Goal: Transaction & Acquisition: Purchase product/service

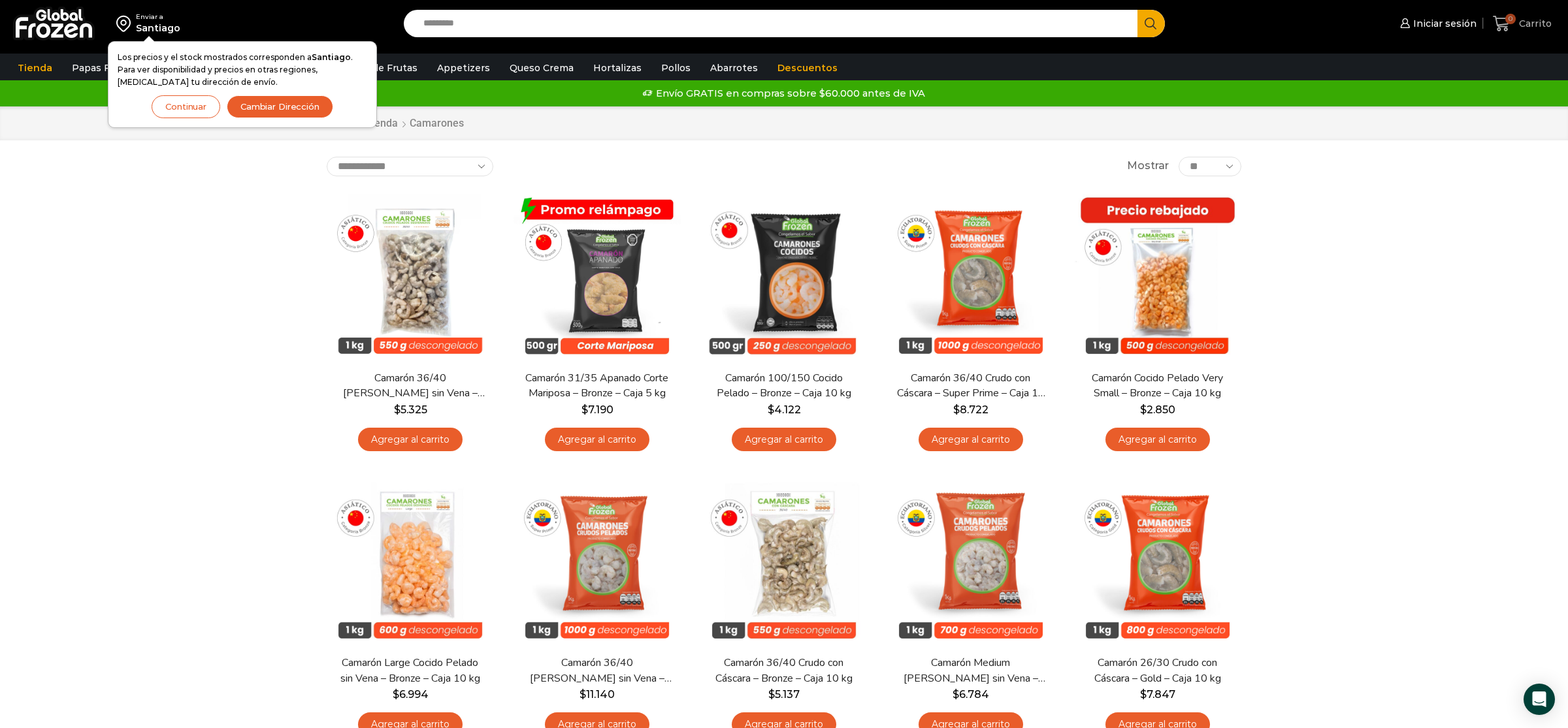
click at [1523, 23] on span "Carrito" at bounding box center [1533, 24] width 36 height 13
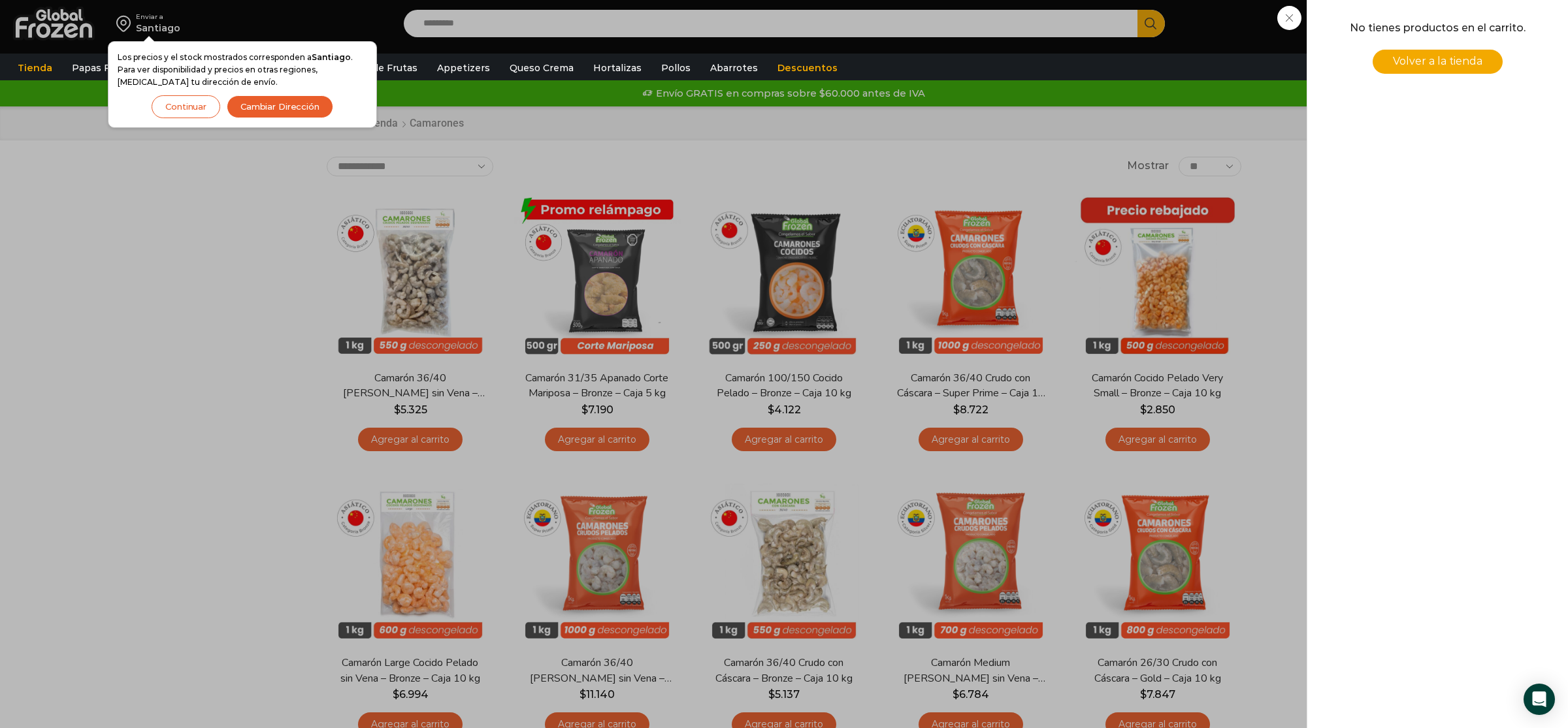
click at [1430, 69] on link "Volver a la tienda" at bounding box center [1437, 61] width 130 height 24
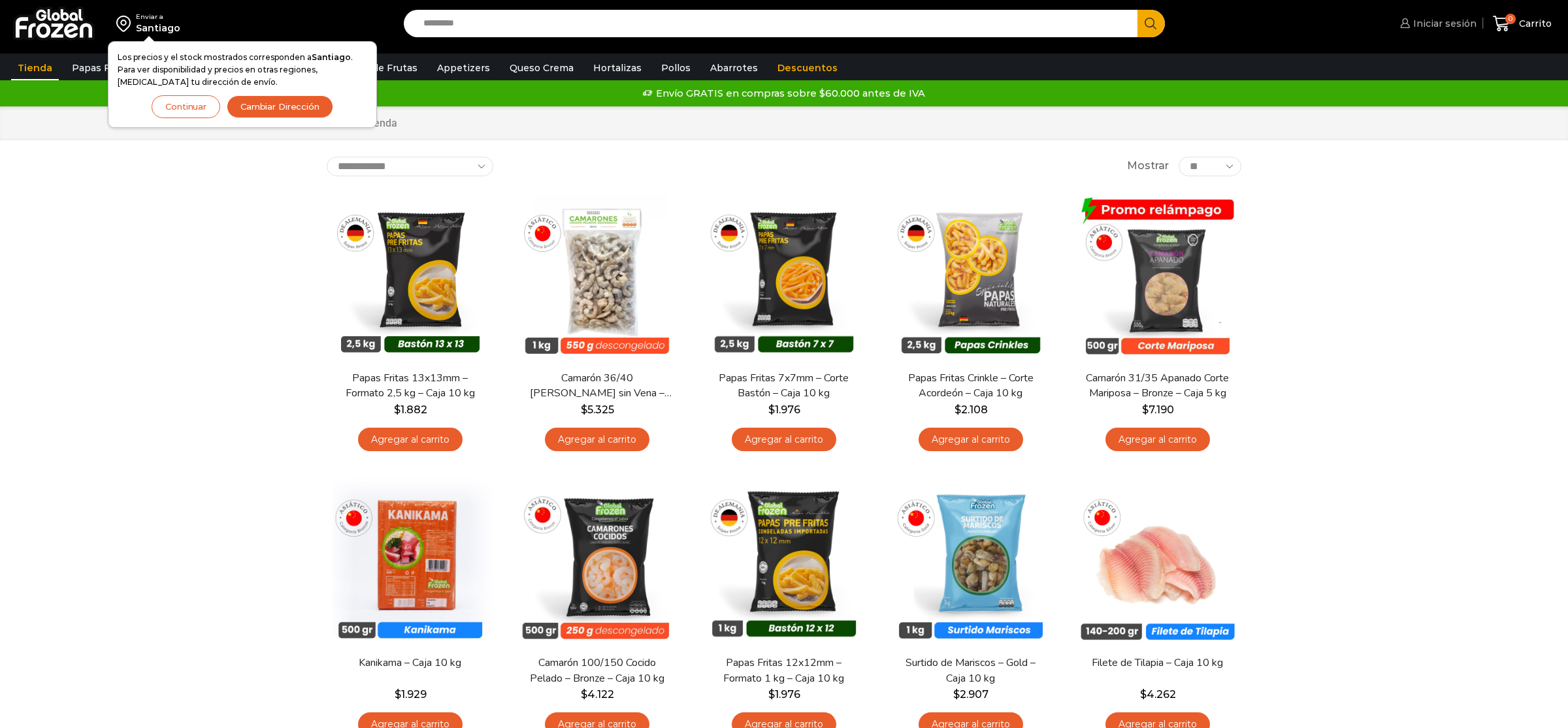
click at [1457, 26] on span "Iniciar sesión" at bounding box center [1443, 24] width 67 height 13
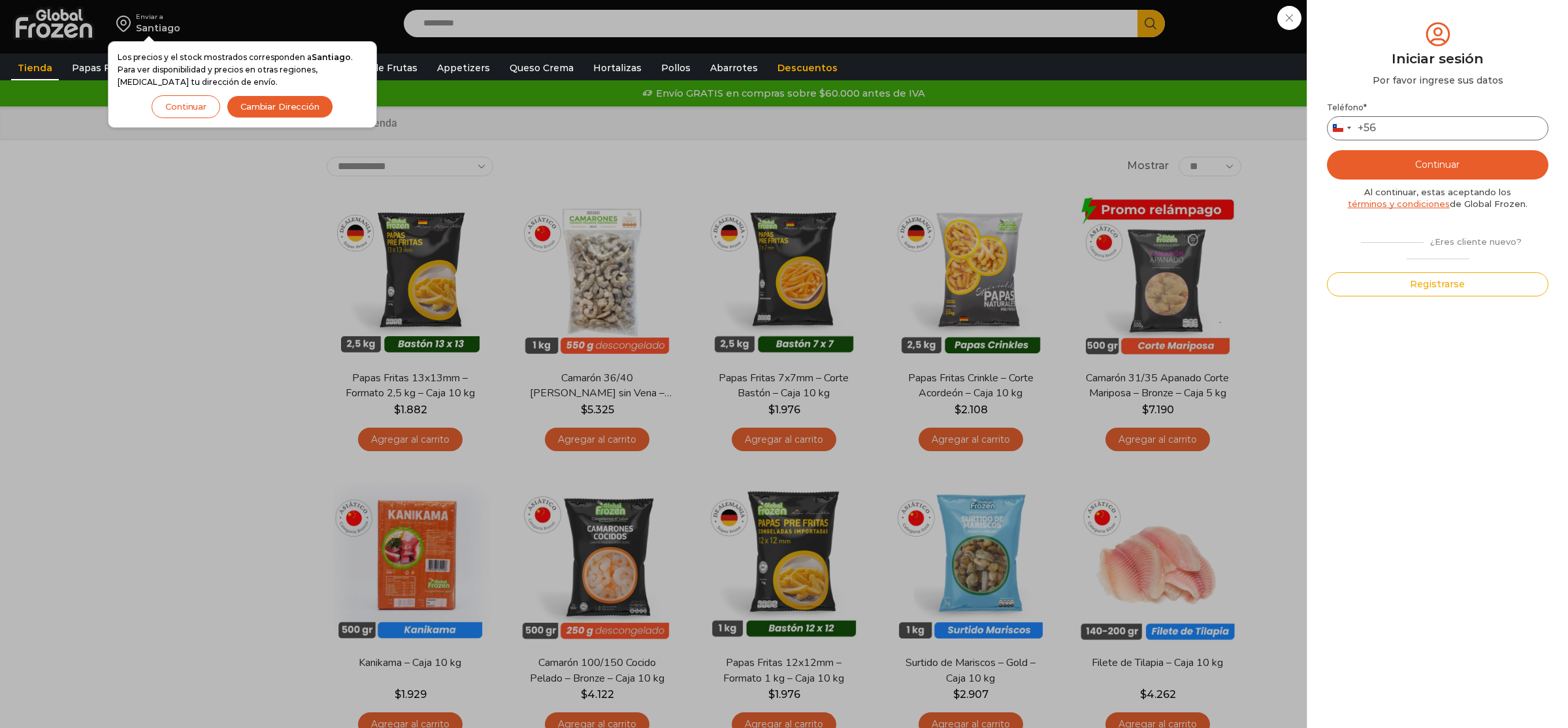
click at [1410, 135] on input "Teléfono *" at bounding box center [1438, 128] width 222 height 24
type input "*********"
click at [1458, 162] on button "Continuar" at bounding box center [1438, 165] width 222 height 30
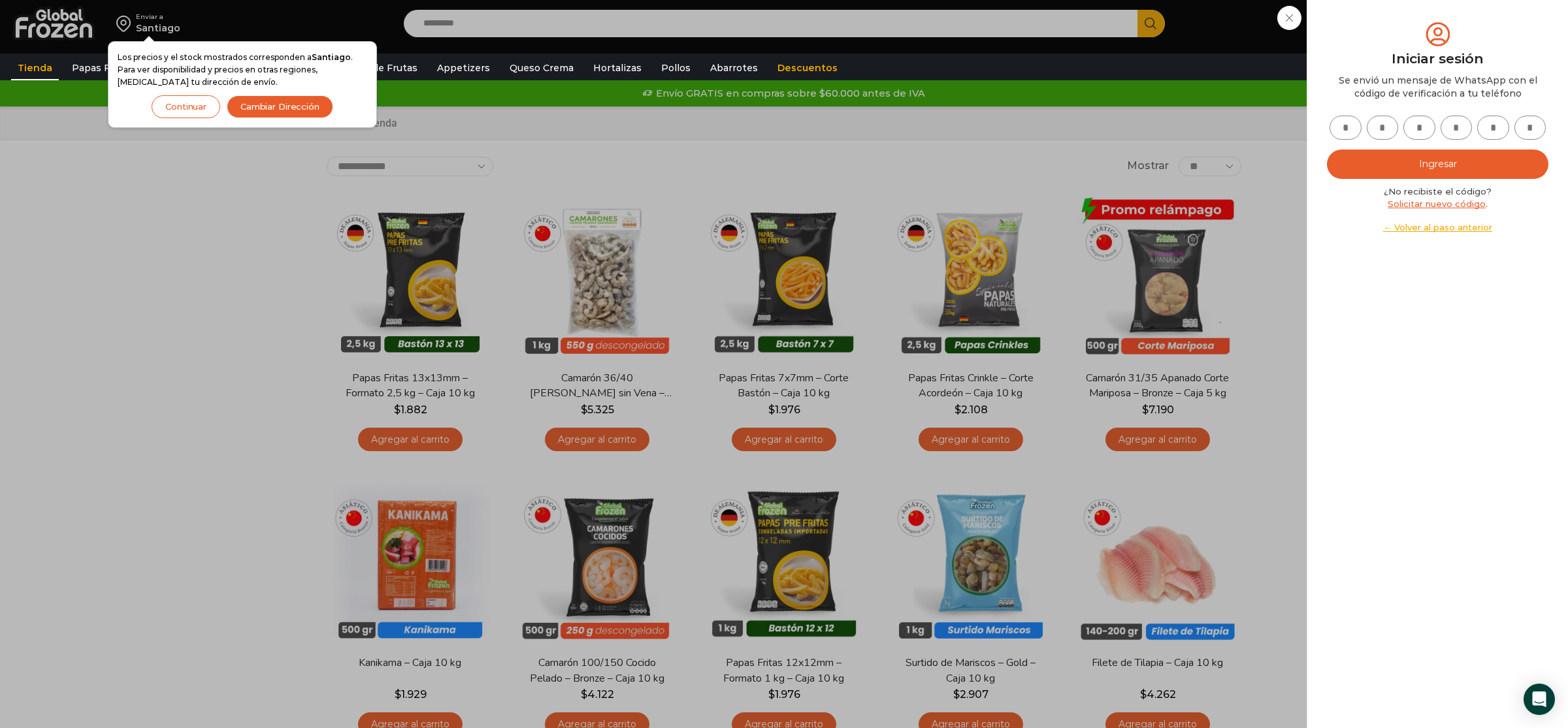
click at [1343, 132] on input "text" at bounding box center [1346, 127] width 32 height 24
type input "*"
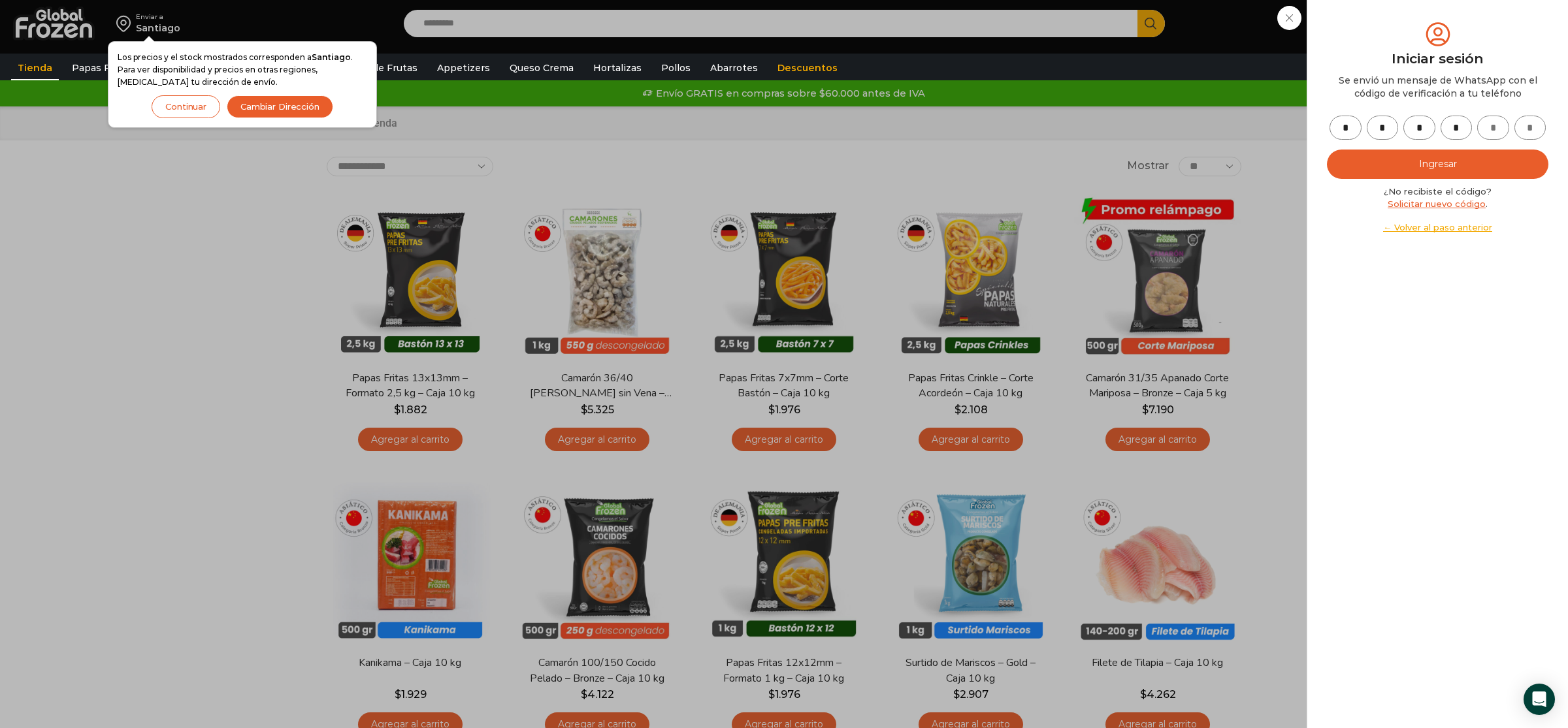
type input "*"
click at [1493, 155] on button "Ingresar" at bounding box center [1438, 164] width 222 height 30
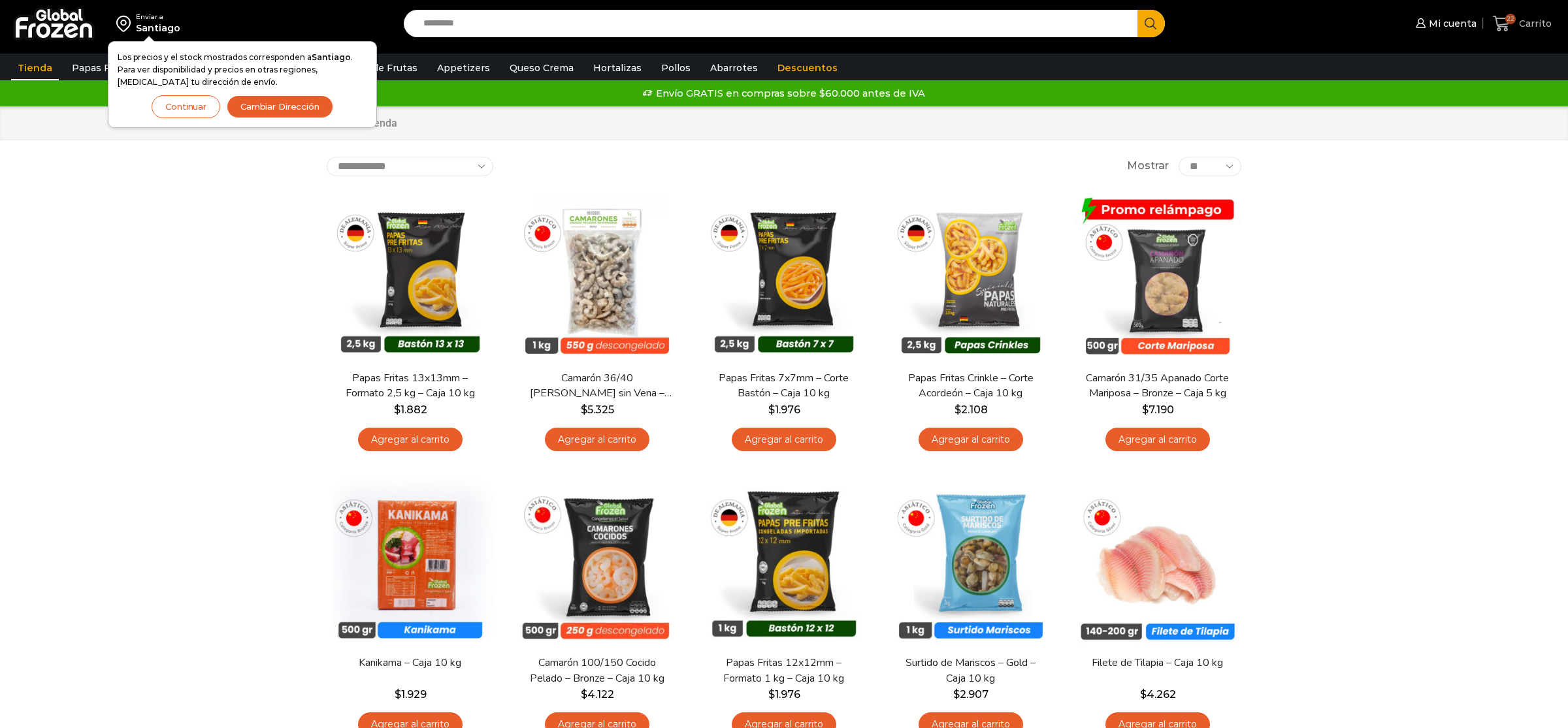
click at [1508, 26] on icon at bounding box center [1501, 23] width 17 height 16
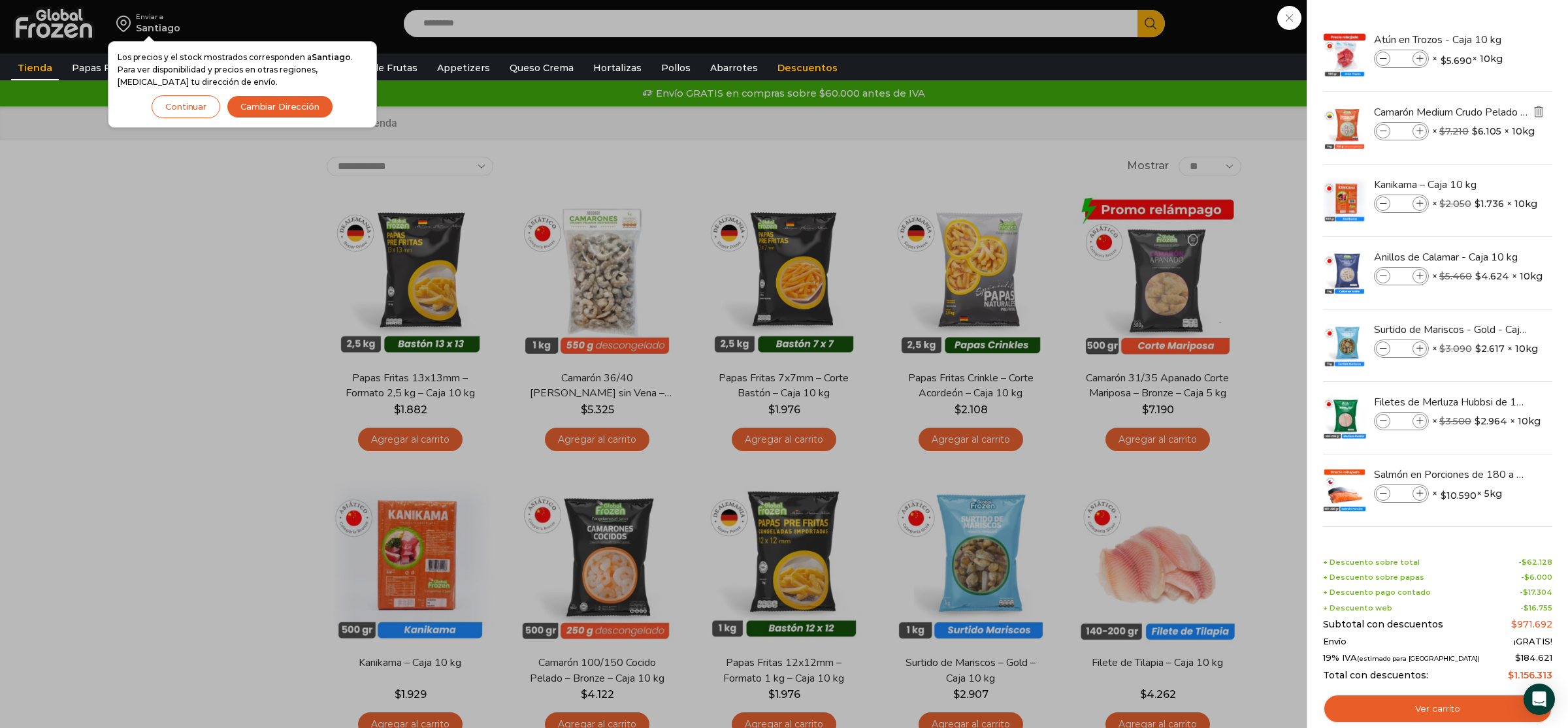
click at [1537, 107] on img "Eliminar Camarón Medium Crudo Pelado sin Vena - Silver - Caja 10 kg del carrito" at bounding box center [1539, 112] width 12 height 12
click at [1537, 107] on img "Eliminar Kanikama – Caja 10 kg del carrito" at bounding box center [1544, 112] width 15 height 15
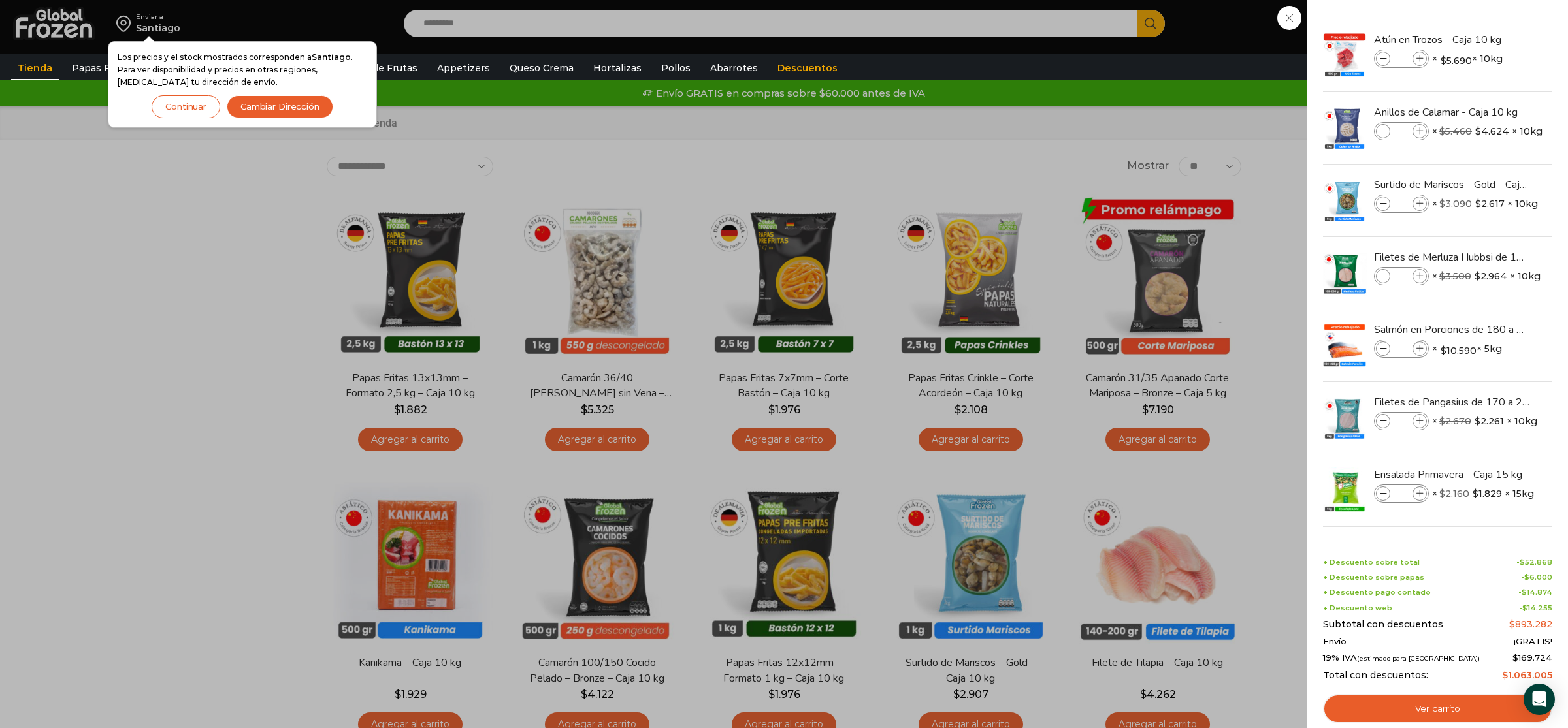
click at [1537, 107] on img "Eliminar Anillos de Calamar - Caja 10 kg del carrito" at bounding box center [1544, 112] width 15 height 15
click at [1537, 107] on img "Eliminar Surtido de Mariscos - Gold - Caja 10 kg del carrito" at bounding box center [1544, 112] width 15 height 15
click at [1537, 107] on img "Eliminar Filetes de Merluza Hubbsi de 100 a 200 gr – Caja 10 kg del carrito" at bounding box center [1544, 112] width 15 height 15
click at [1538, 107] on img "Eliminar Salmón en Porciones de 180 a 220 gr - Caja 5 kg del carrito" at bounding box center [1539, 112] width 12 height 12
click at [1538, 107] on img "Eliminar Filetes de Pangasius de 170 a 220 gr - Gold - Caja 10 kg del carrito" at bounding box center [1544, 112] width 15 height 15
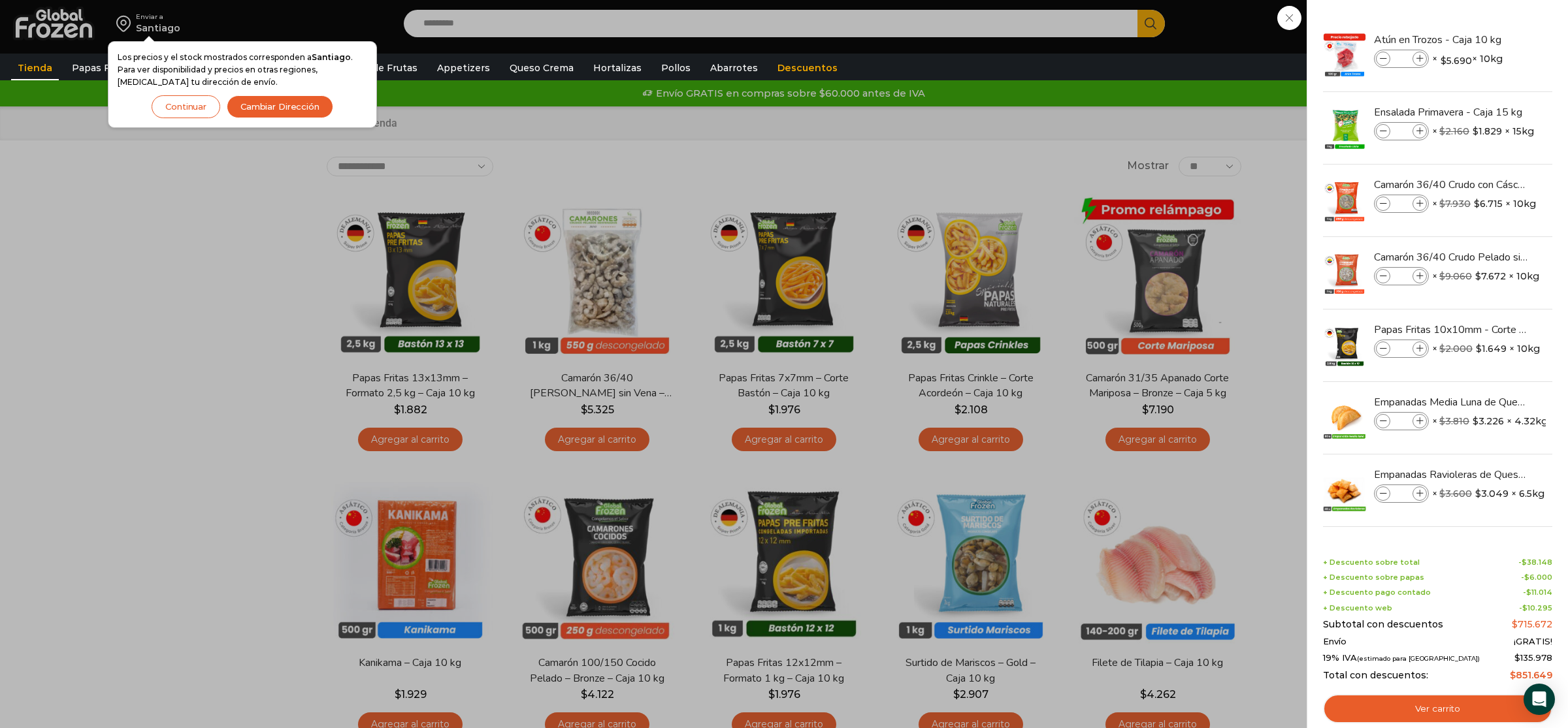
click at [1538, 107] on img "Eliminar Ensalada Primavera - Caja 15 kg del carrito" at bounding box center [1544, 112] width 15 height 15
click at [1538, 107] on img "Eliminar Camarón 36/40 Crudo con Cáscara - Gold - Caja 10 kg del carrito" at bounding box center [1544, 112] width 15 height 15
click at [1538, 107] on img "Eliminar Camarón 36/40 Crudo Pelado sin Vena - Silver - Caja 10 kg del carrito" at bounding box center [1544, 112] width 15 height 15
click at [1538, 107] on img "Eliminar Papas Fritas 10x10mm - Corte Bastón - Caja 10 kg del carrito" at bounding box center [1544, 112] width 15 height 15
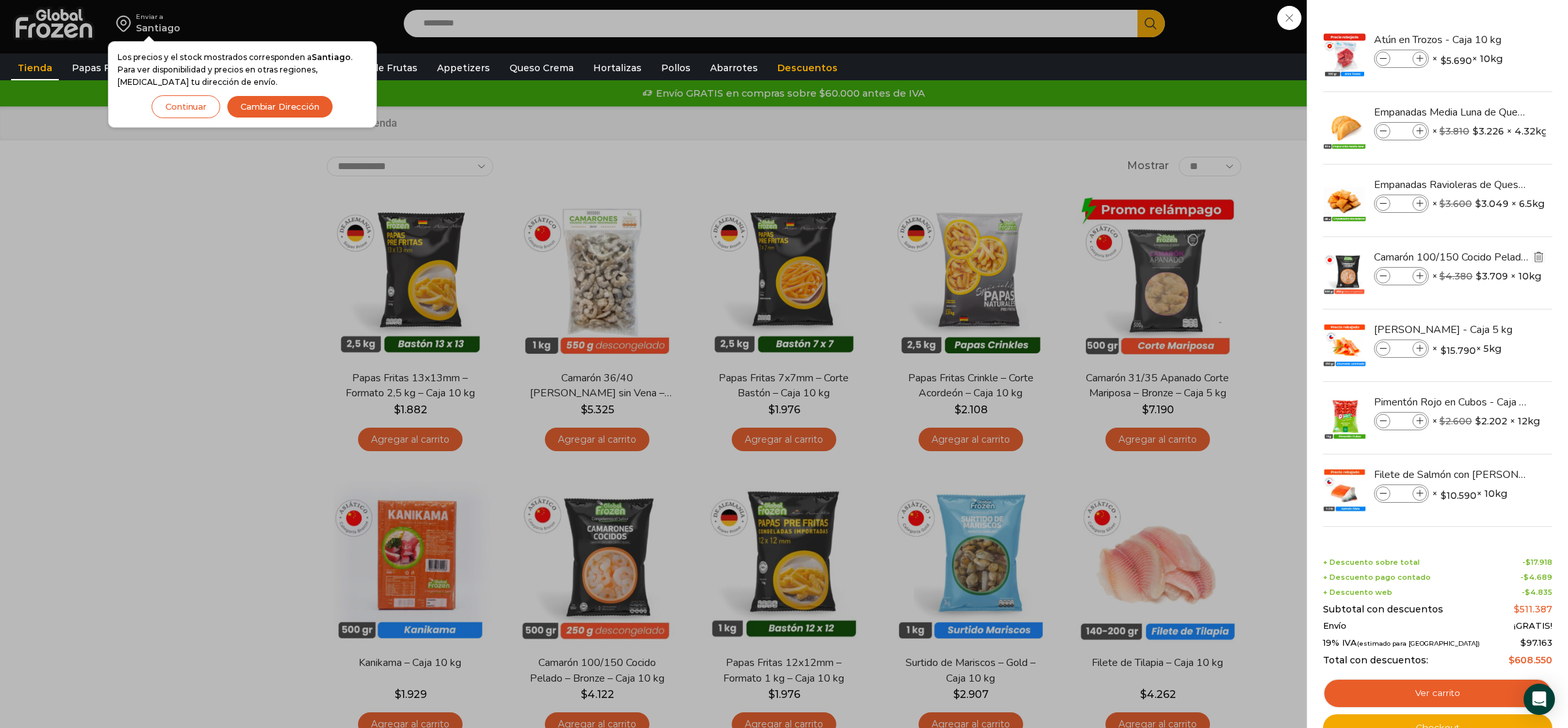
click at [1539, 252] on img "Eliminar Camarón 100/150 Cocido Pelado - Bronze - Caja 10 kg del carrito" at bounding box center [1539, 257] width 12 height 12
click at [1539, 254] on img "Eliminar Salmón Ahumado Laminado - Caja 5 kg del carrito" at bounding box center [1539, 257] width 12 height 12
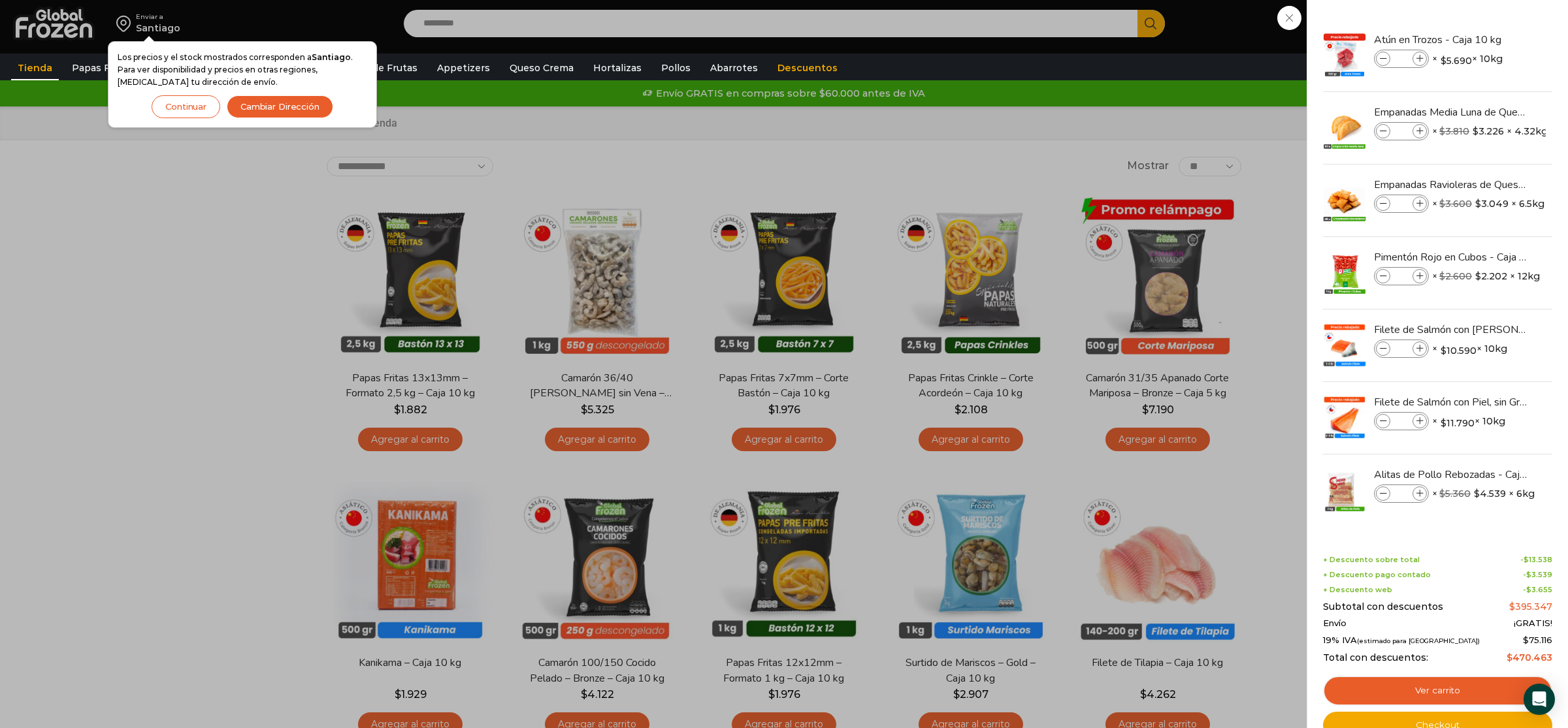
click at [1539, 254] on img "Eliminar Pimentón Rojo en Cubos - Caja 12 kg del carrito" at bounding box center [1544, 257] width 15 height 15
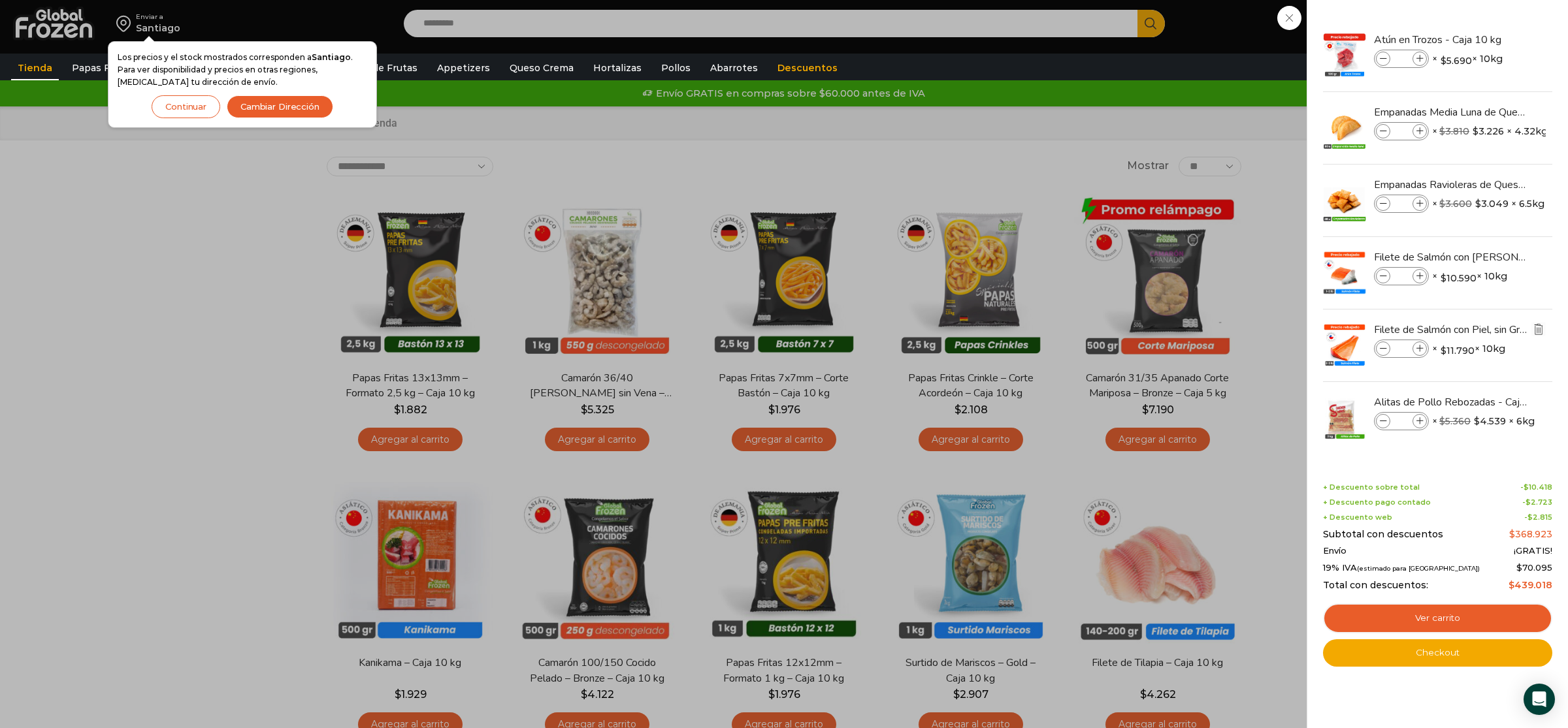
click at [1542, 331] on img "Eliminar Filete de Salmón con Piel, sin Grasa y sin Espinas de 2-3 lb - Premium…" at bounding box center [1539, 329] width 12 height 12
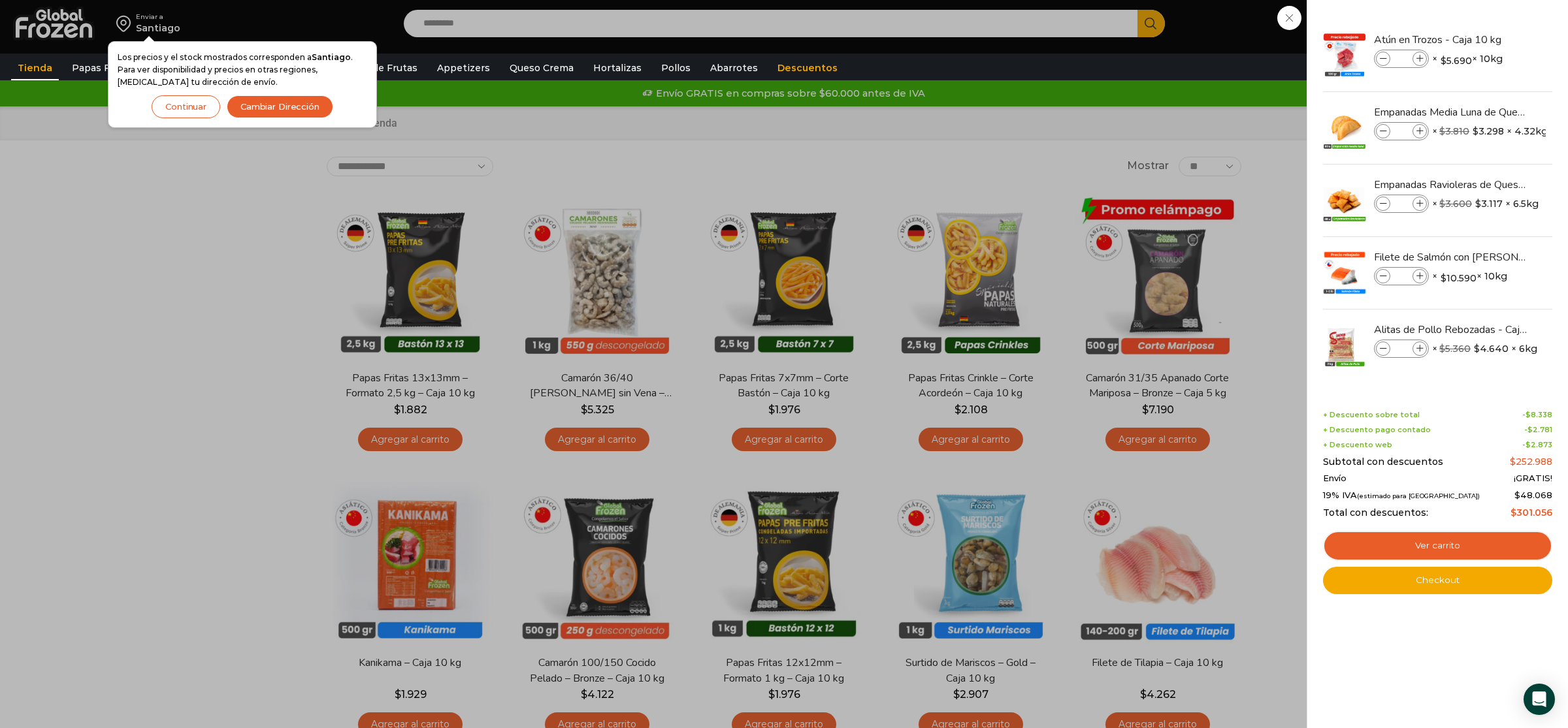
click at [1489, 21] on div "6 Carrito 6" at bounding box center [1522, 23] width 65 height 31
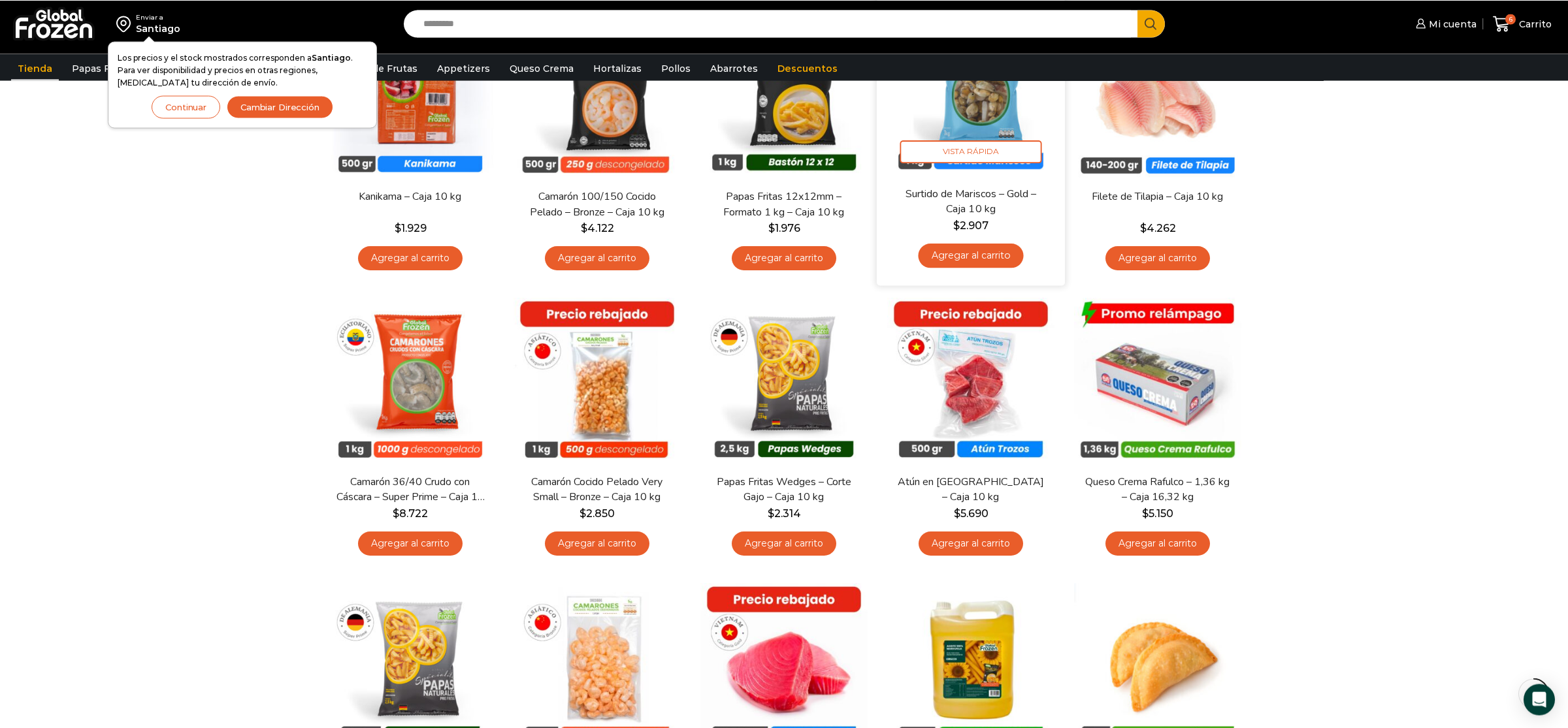
scroll to position [480, 0]
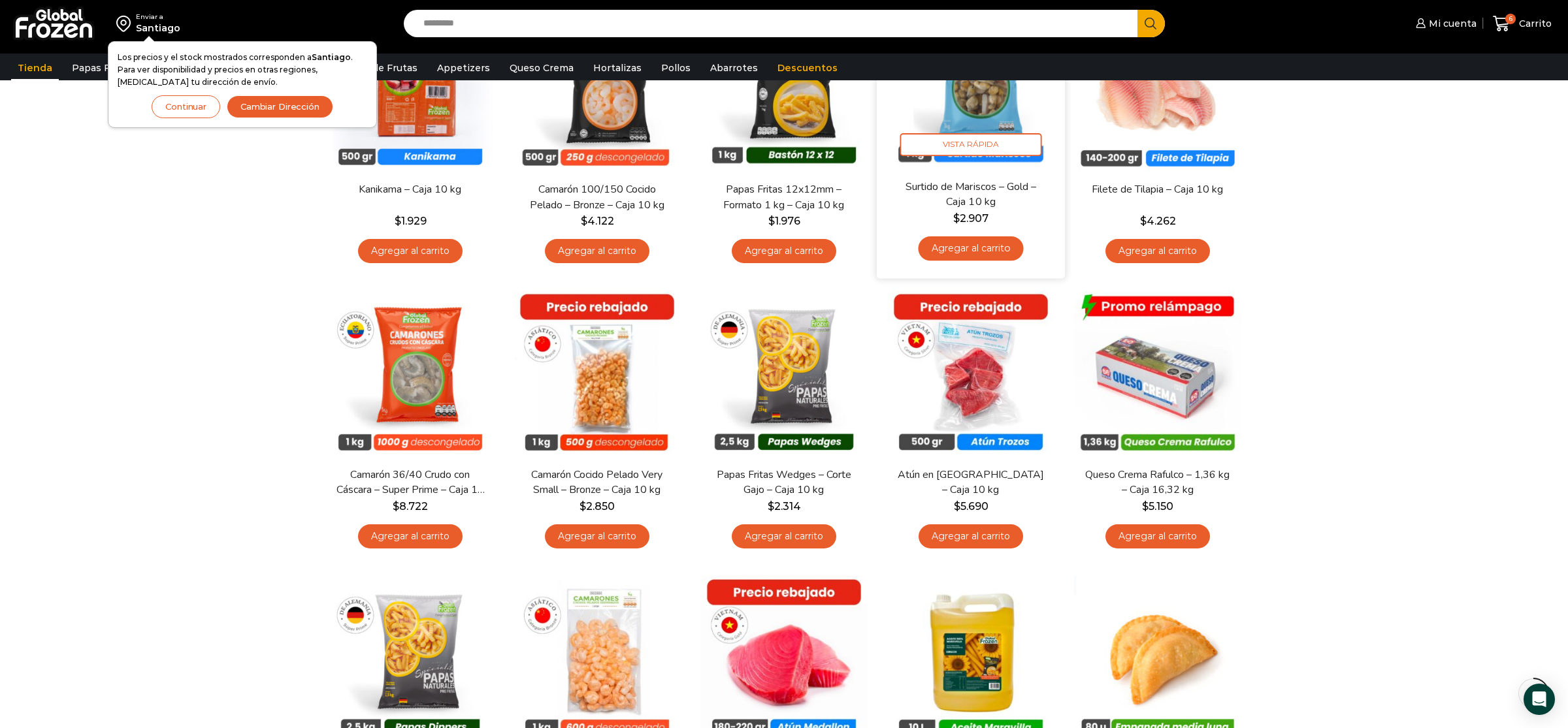
click at [1008, 245] on link "Agregar al carrito" at bounding box center [970, 248] width 105 height 24
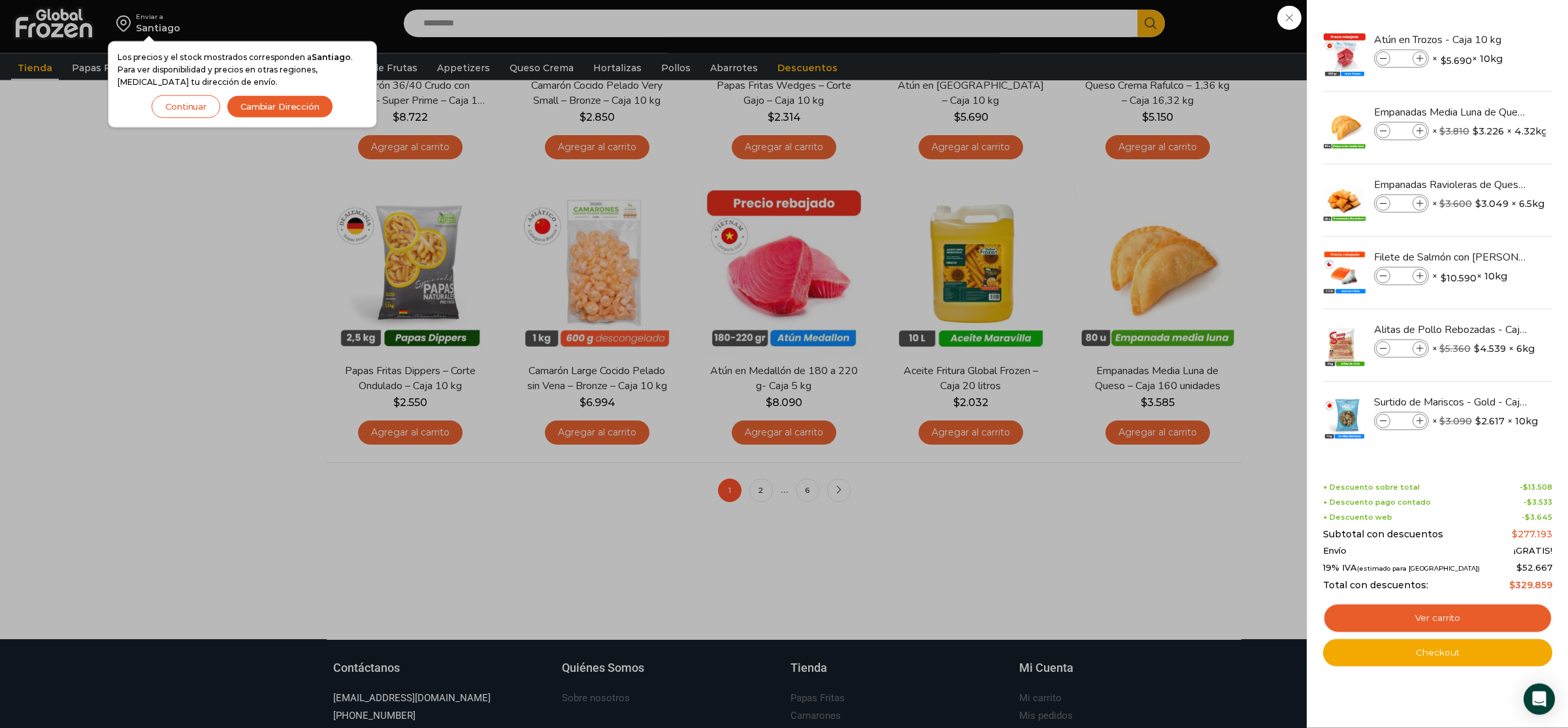
scroll to position [892, 0]
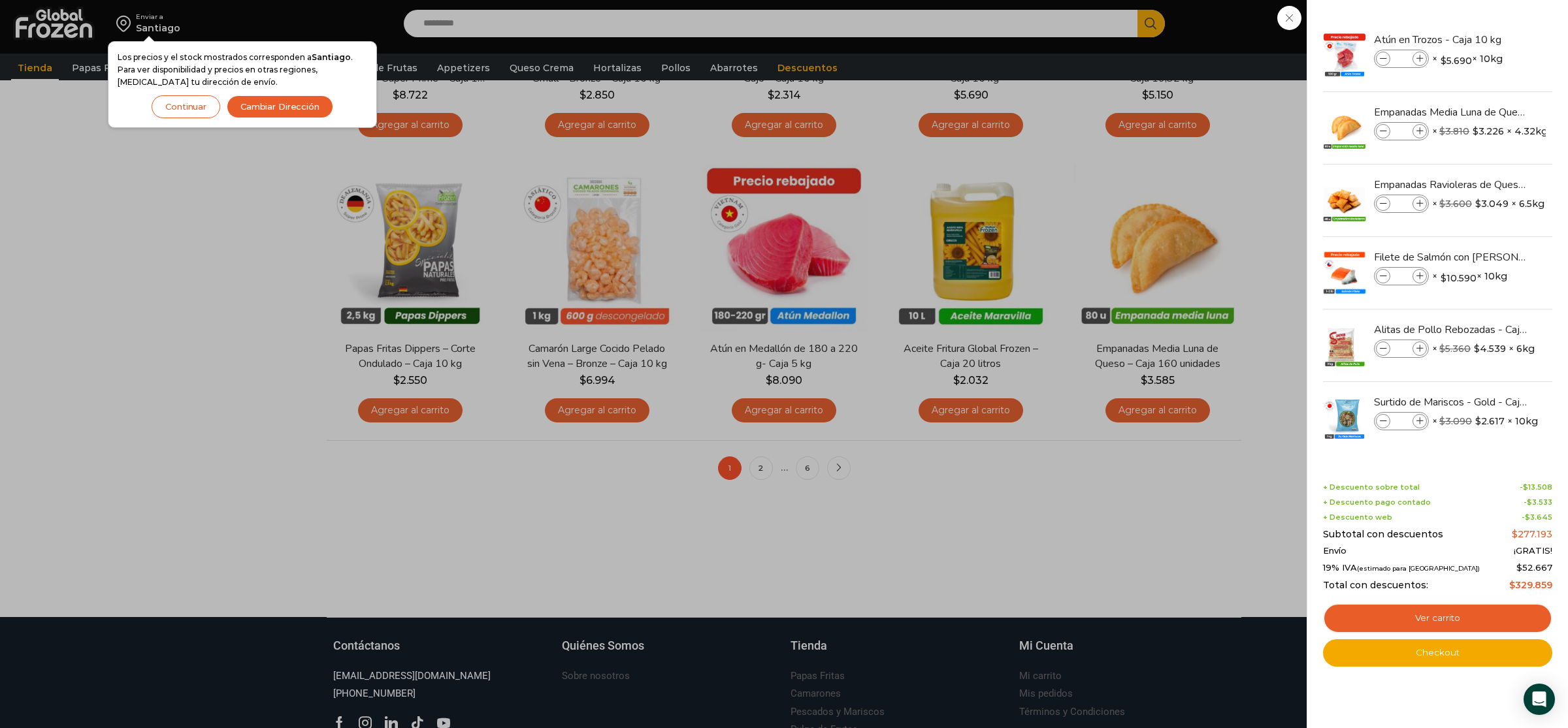
click at [188, 104] on button "Continuar" at bounding box center [185, 107] width 69 height 23
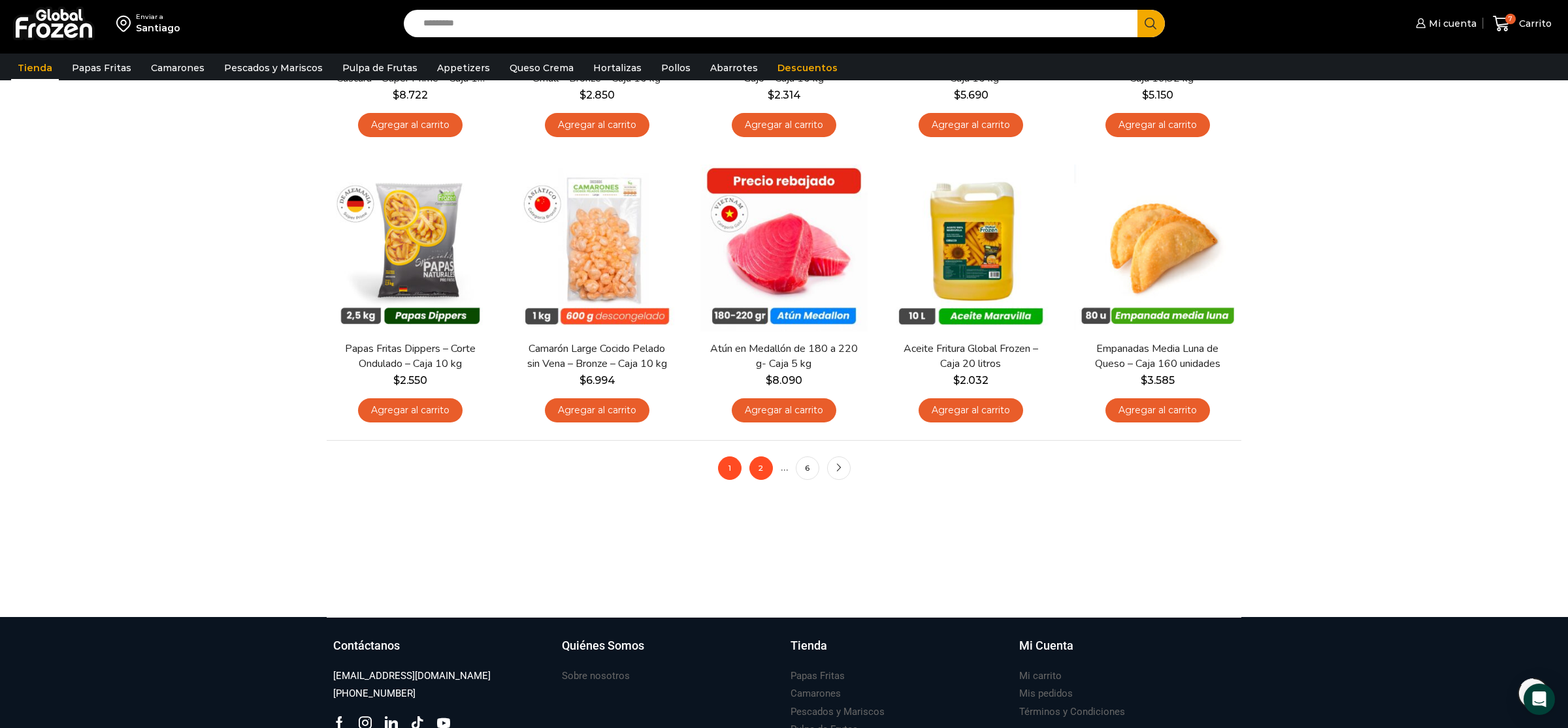
click at [765, 473] on link "2" at bounding box center [761, 469] width 23 height 23
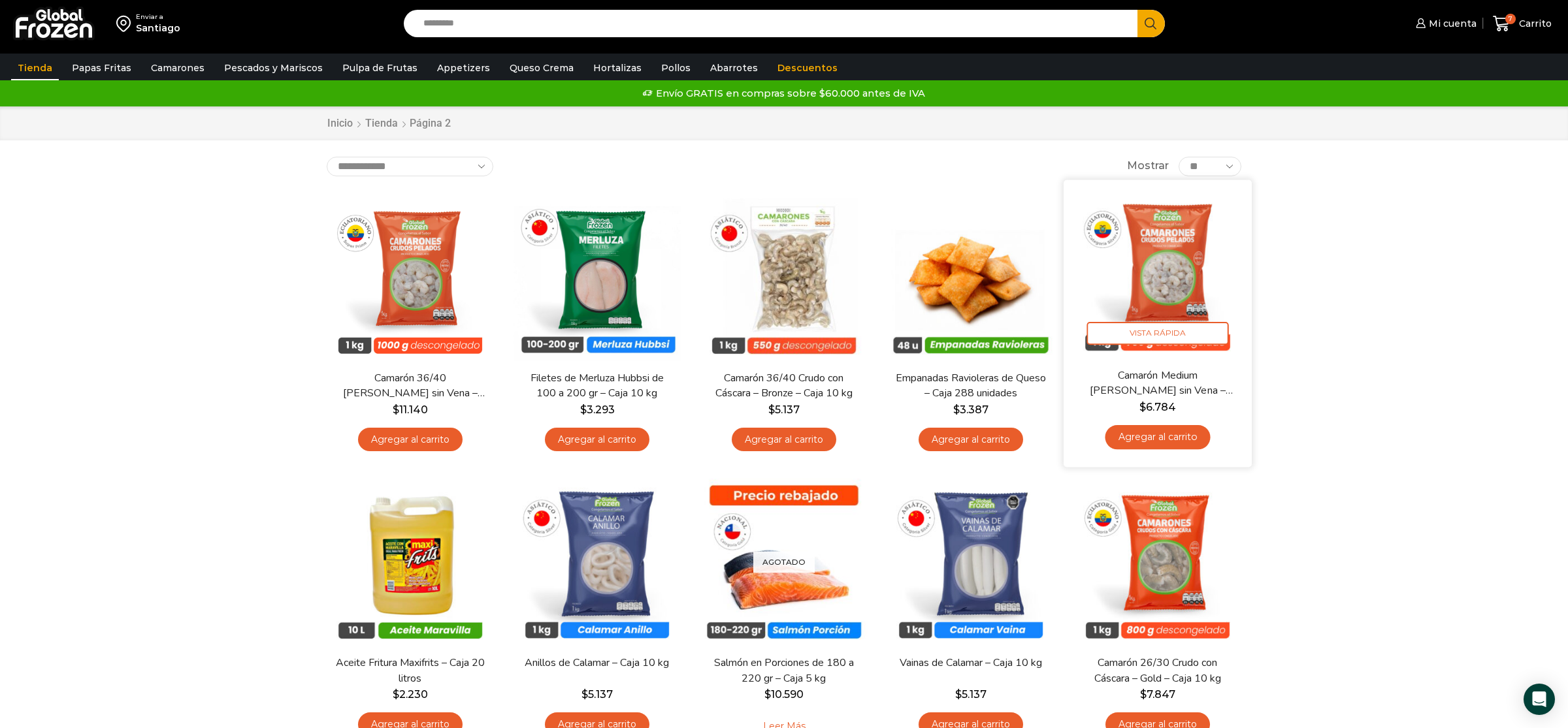
click at [1163, 269] on img at bounding box center [1158, 274] width 169 height 169
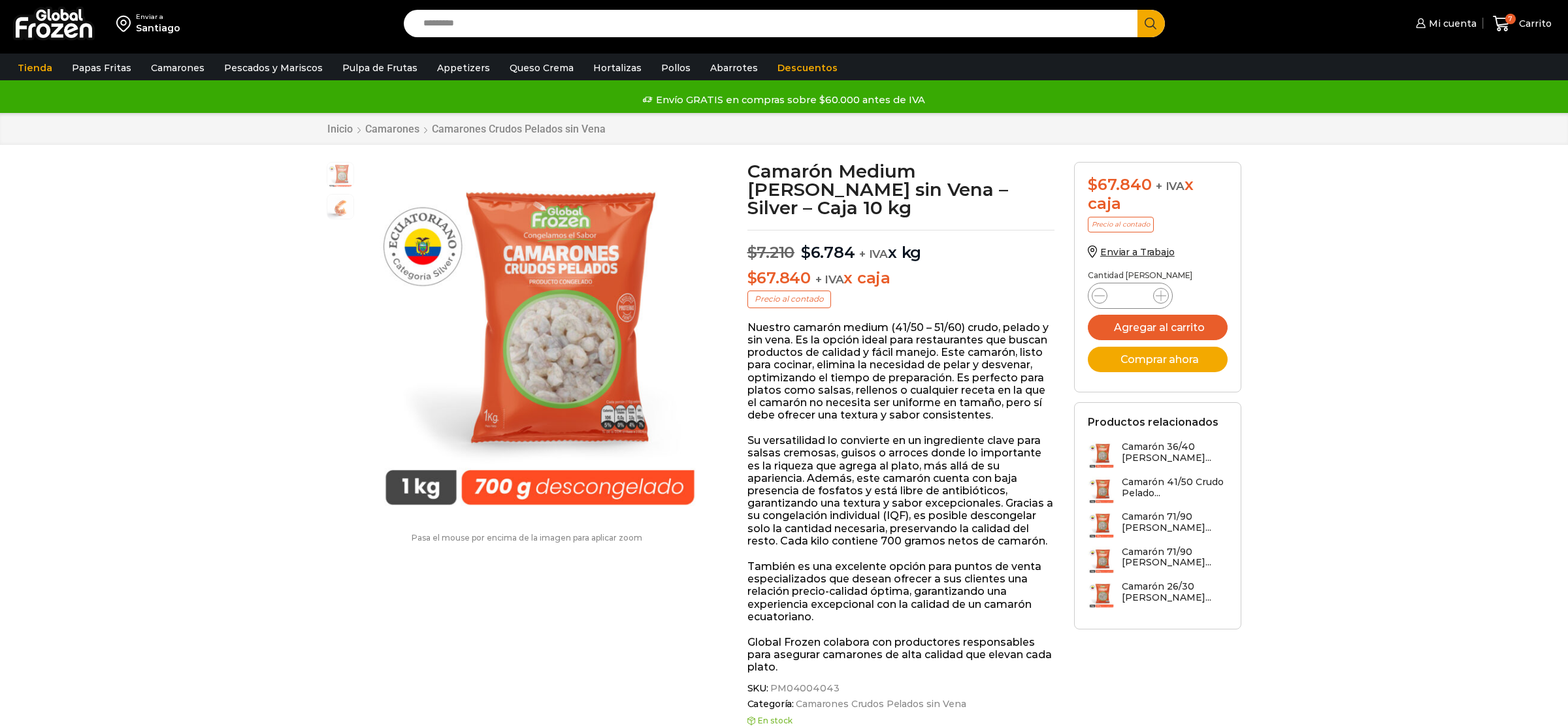
scroll to position [1, 0]
click at [1194, 327] on button "Agregar al carrito" at bounding box center [1157, 326] width 140 height 26
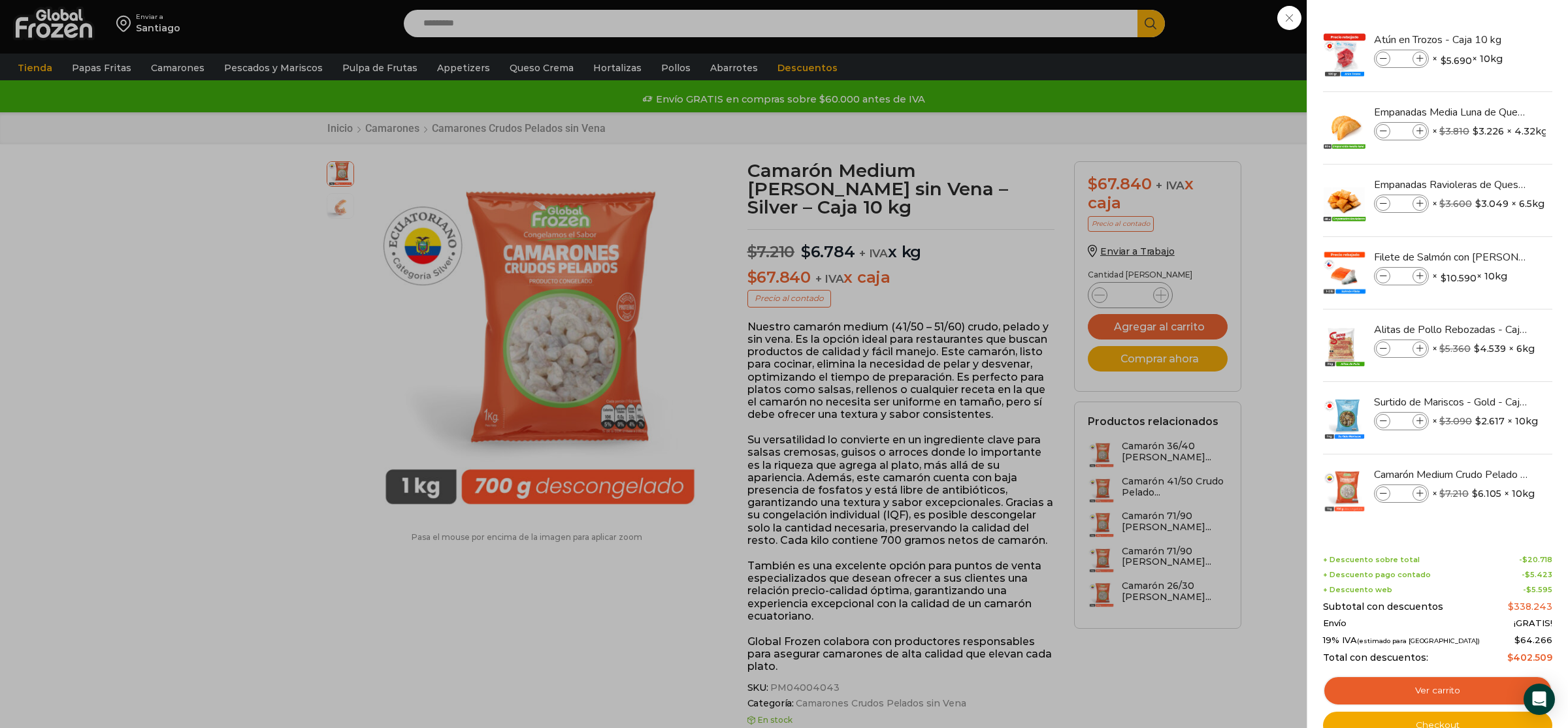
click at [1489, 17] on div "8 [GEOGRAPHIC_DATA] 8 8 Shopping Cart *" at bounding box center [1522, 23] width 65 height 31
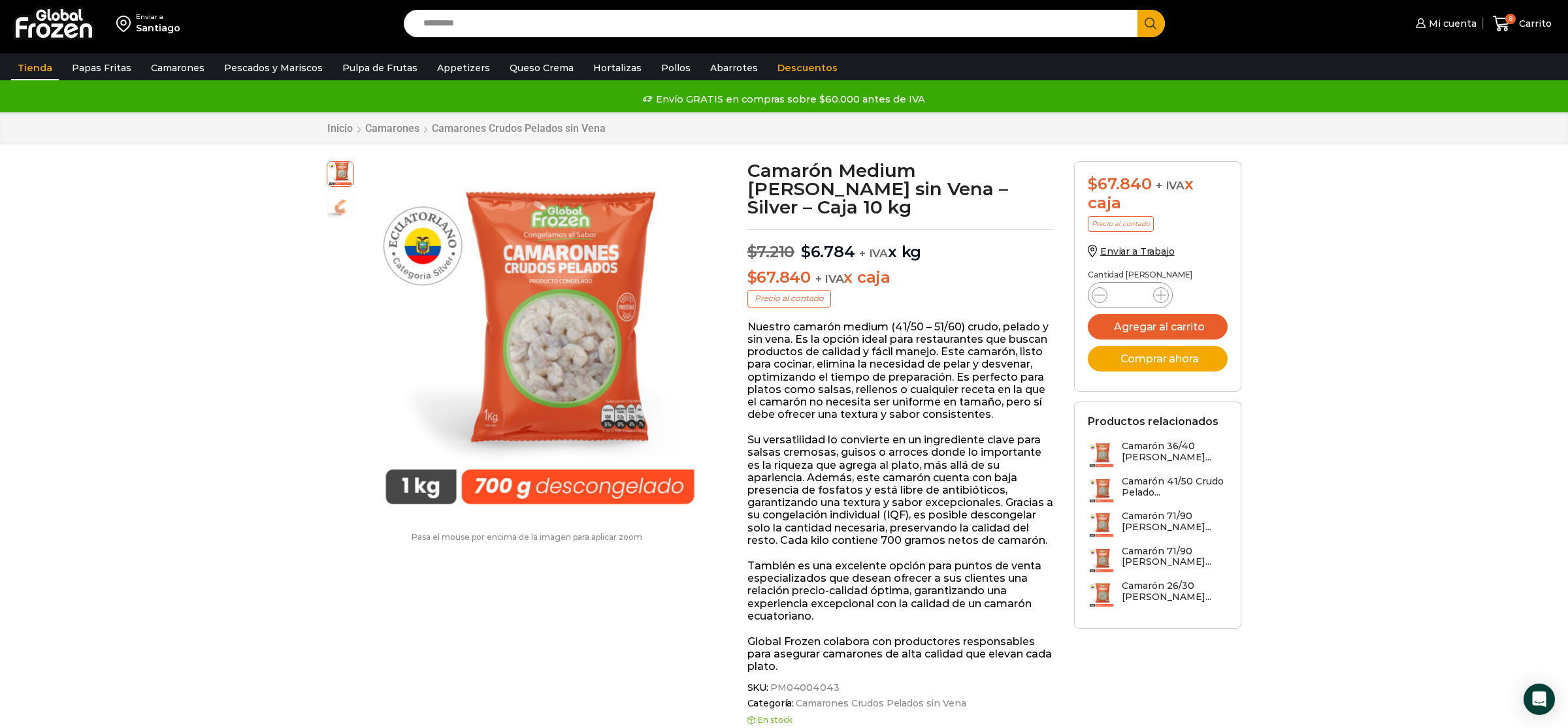
click at [42, 63] on link "Tienda" at bounding box center [35, 68] width 48 height 25
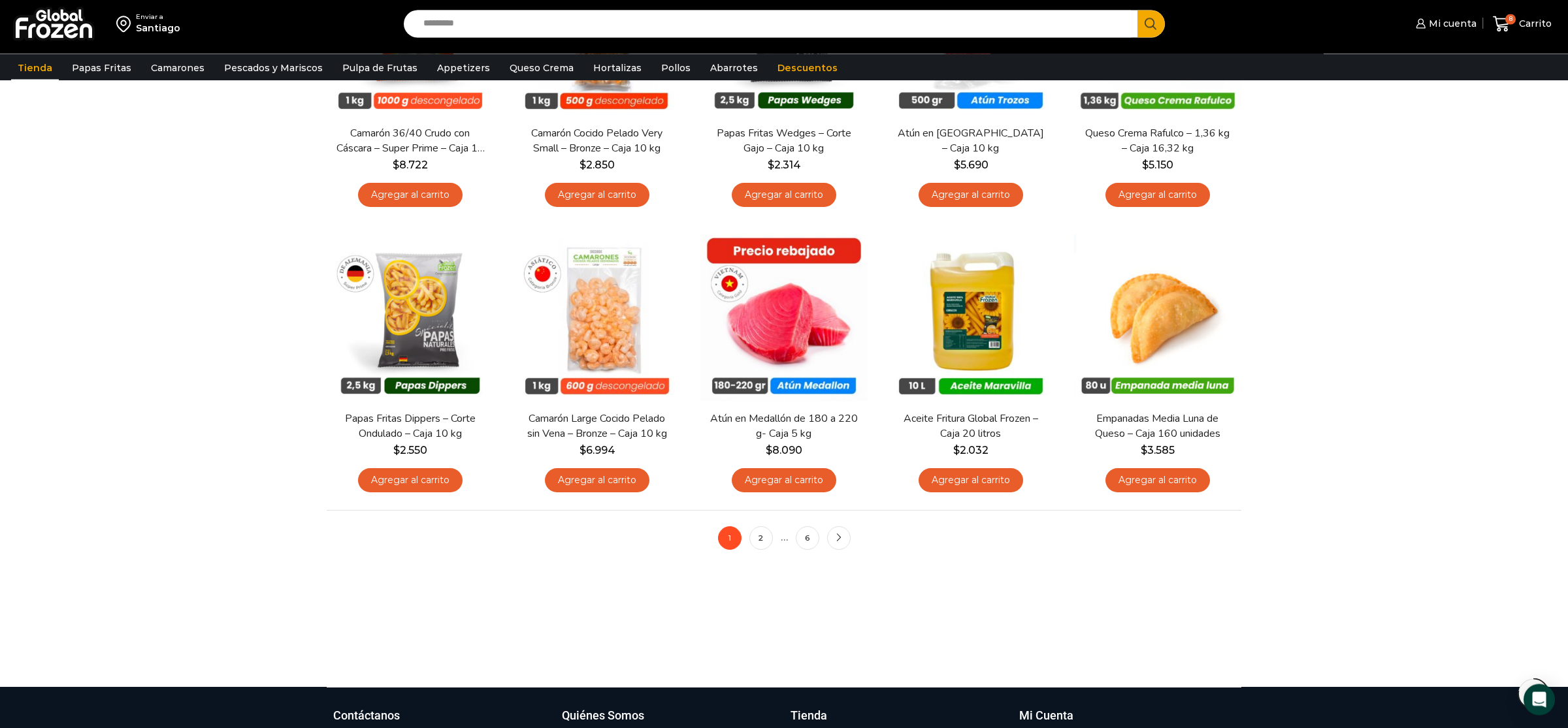
scroll to position [823, 0]
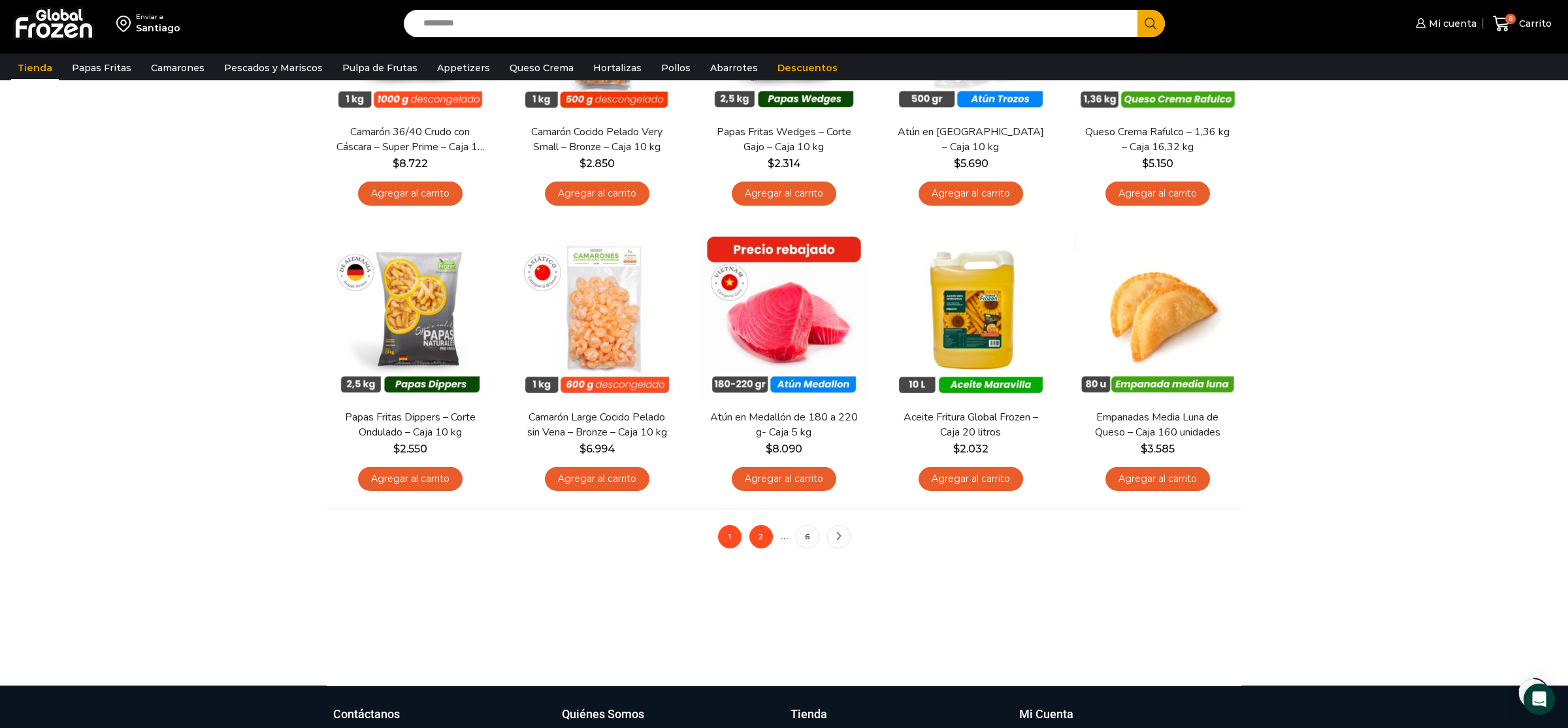
click at [767, 538] on link "2" at bounding box center [761, 537] width 23 height 23
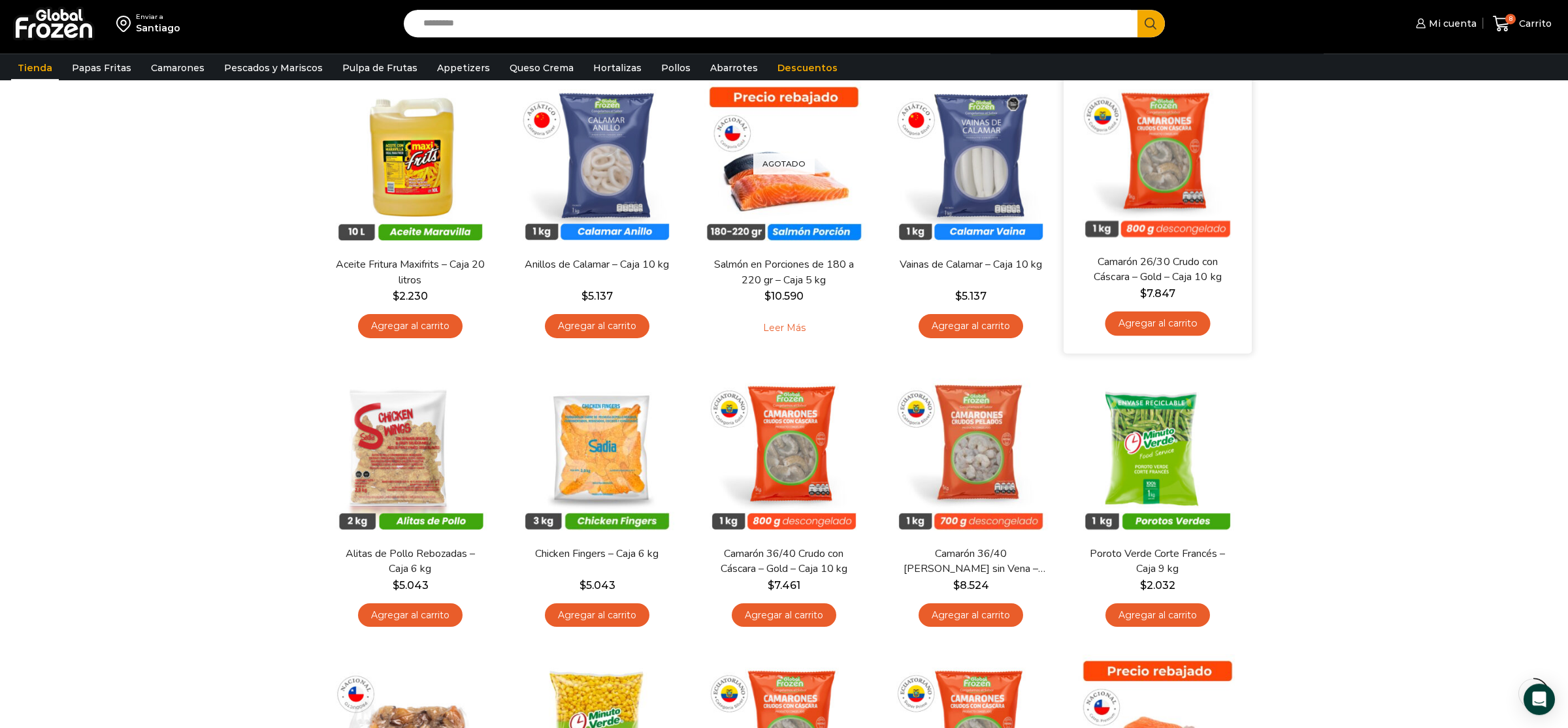
scroll to position [412, 0]
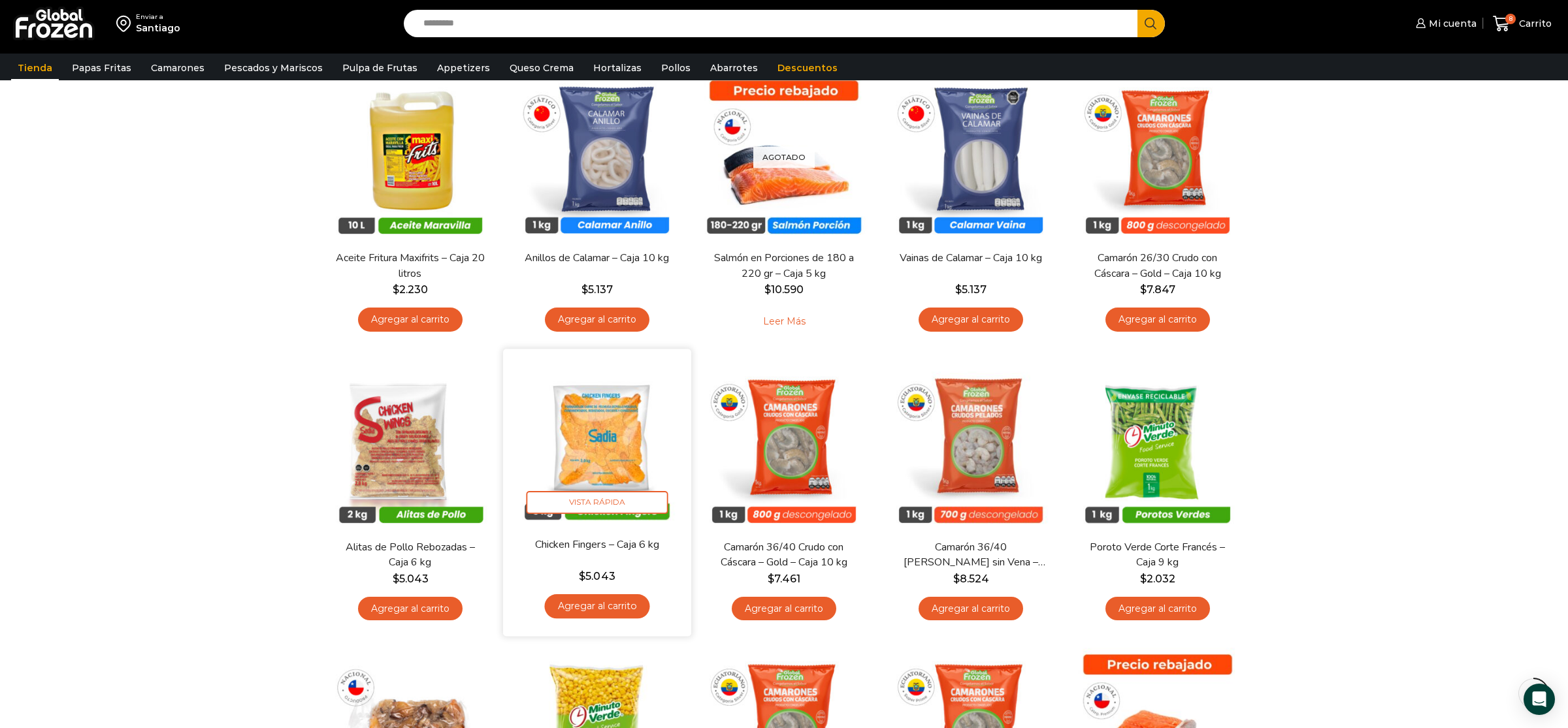
click at [610, 618] on link "Agregar al carrito" at bounding box center [597, 606] width 105 height 24
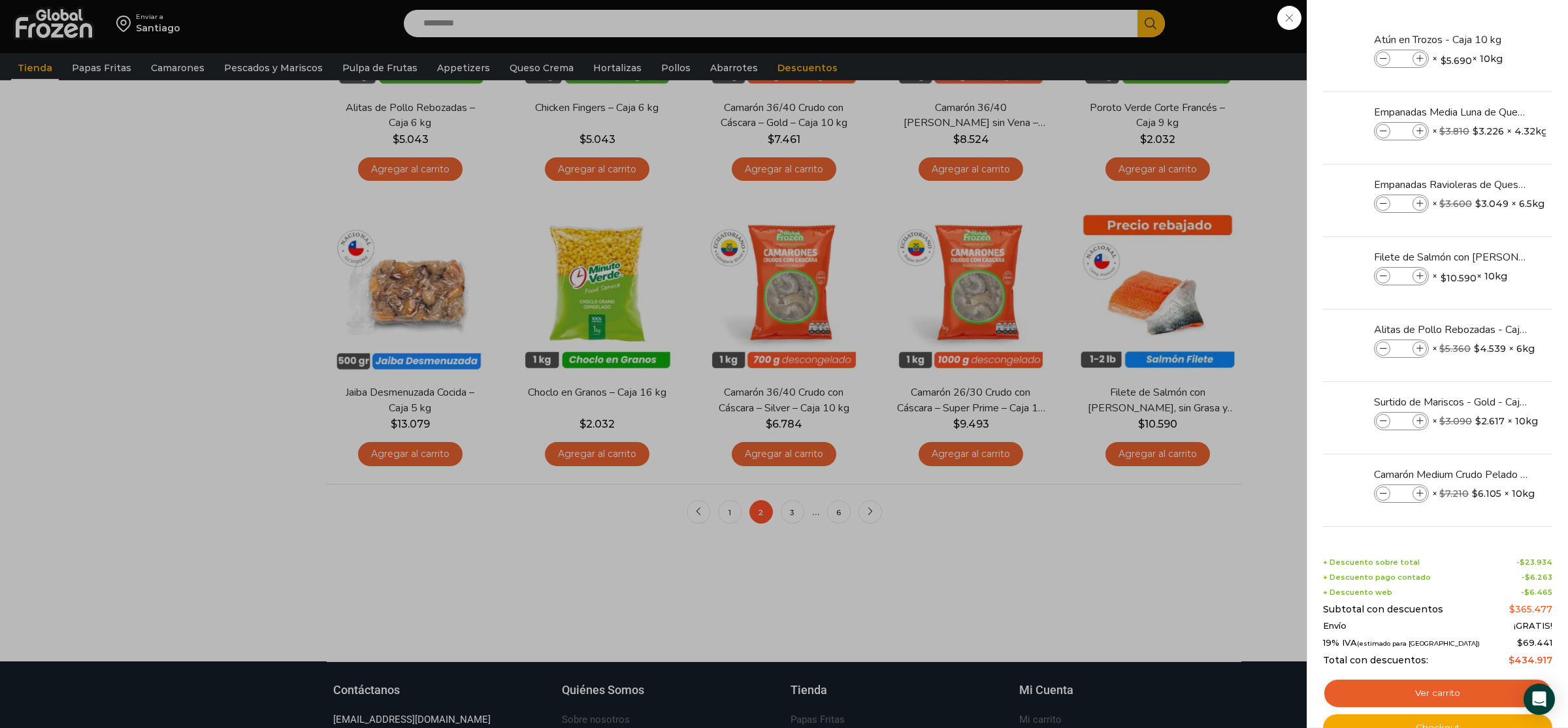
scroll to position [960, 0]
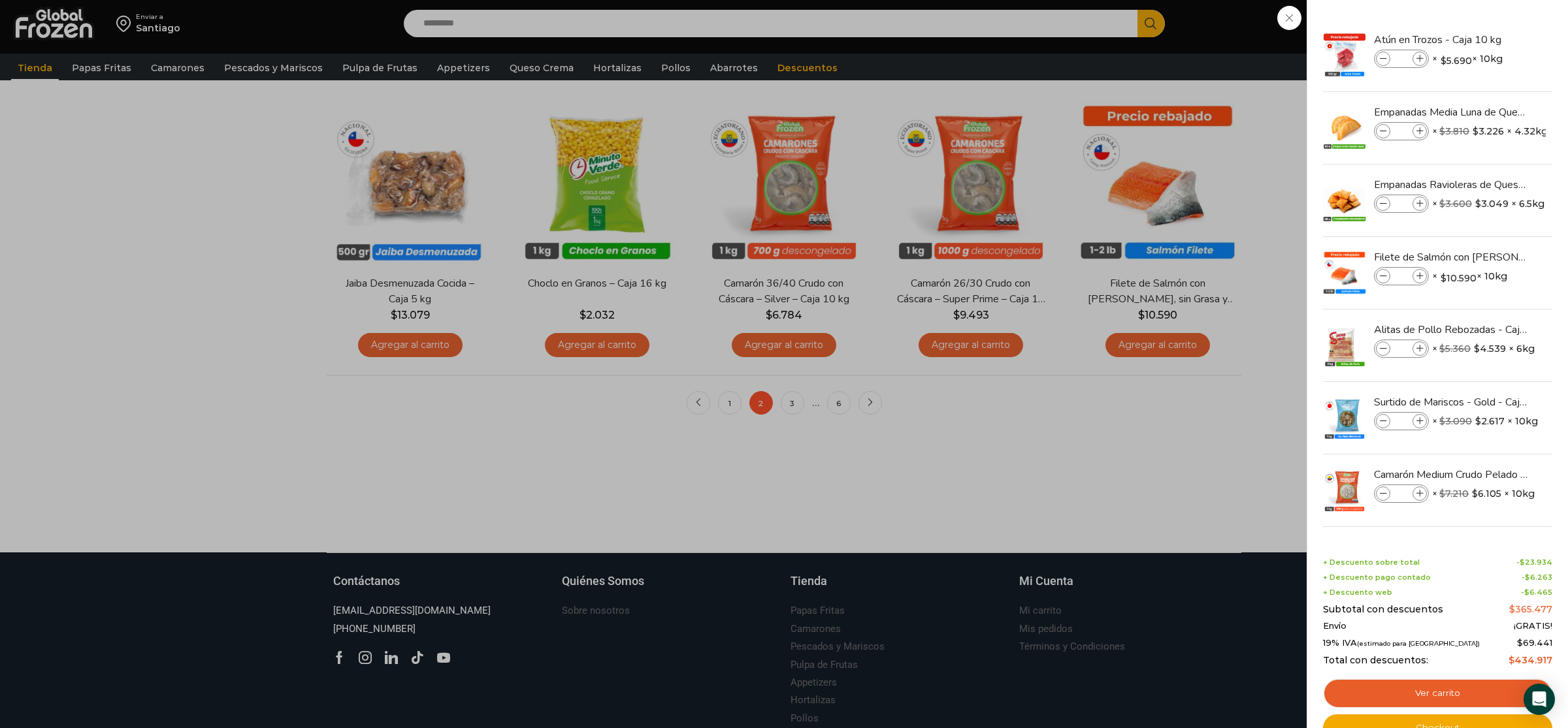
click at [1489, 39] on div "9 [GEOGRAPHIC_DATA] 9 9 Shopping Cart *" at bounding box center [1522, 23] width 65 height 31
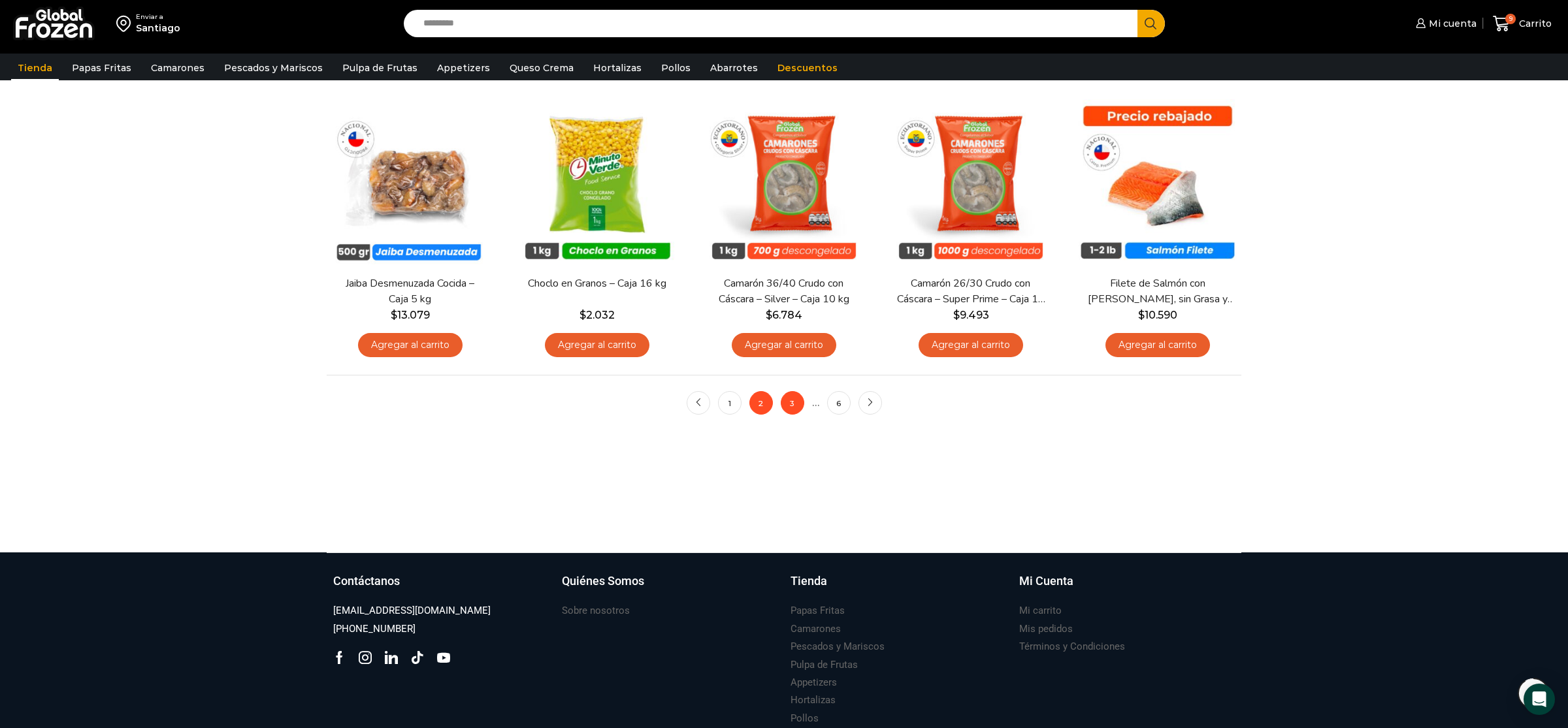
click at [794, 407] on link "3" at bounding box center [793, 403] width 23 height 23
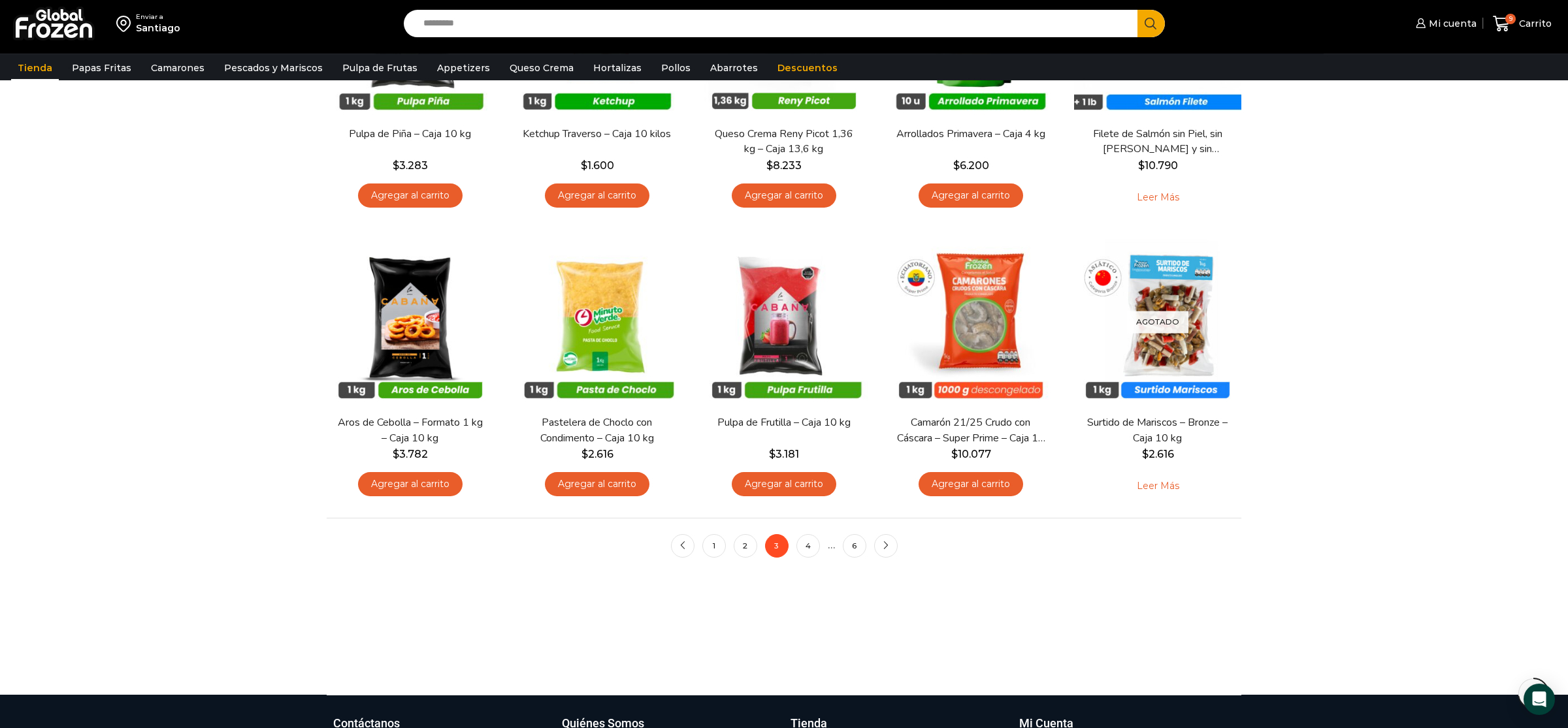
scroll to position [823, 0]
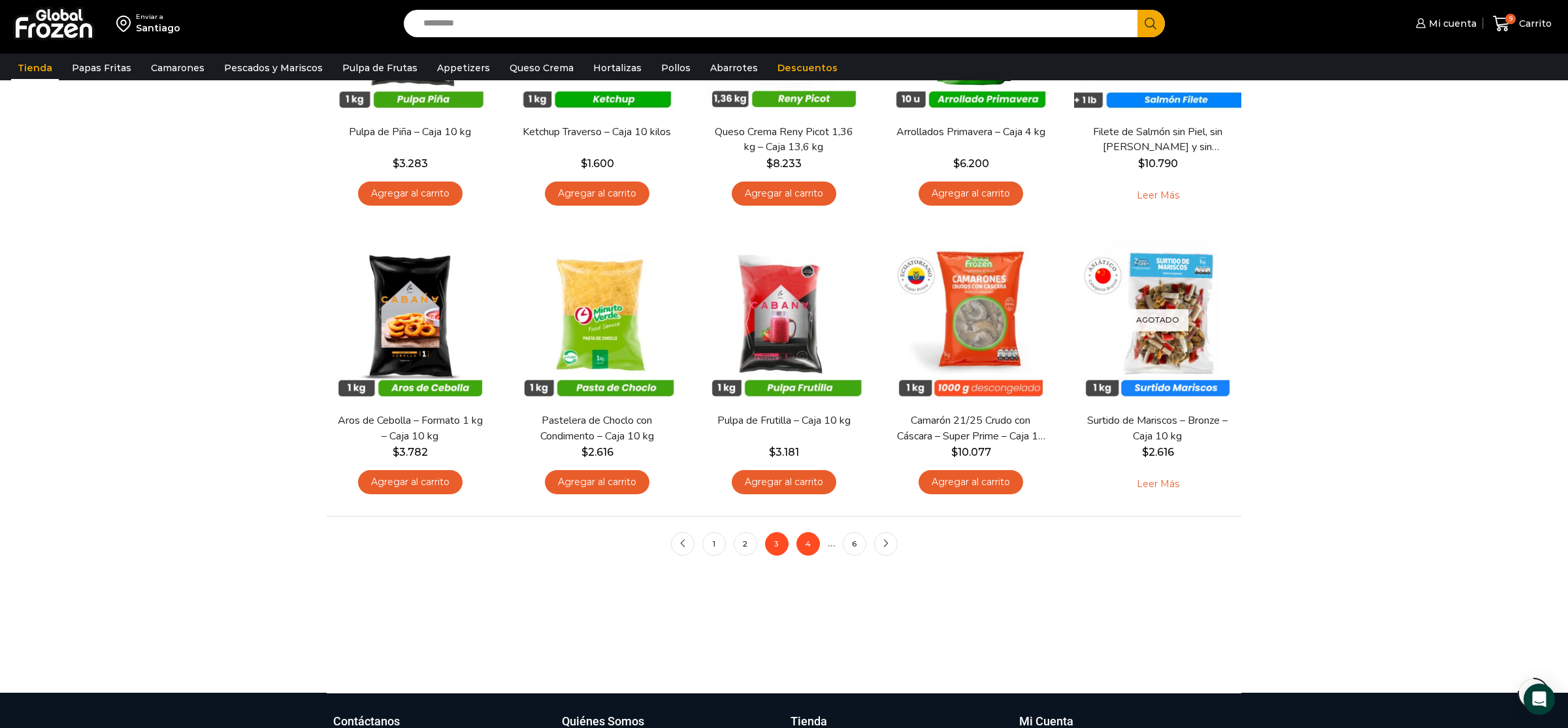
click at [806, 551] on link "4" at bounding box center [808, 544] width 23 height 23
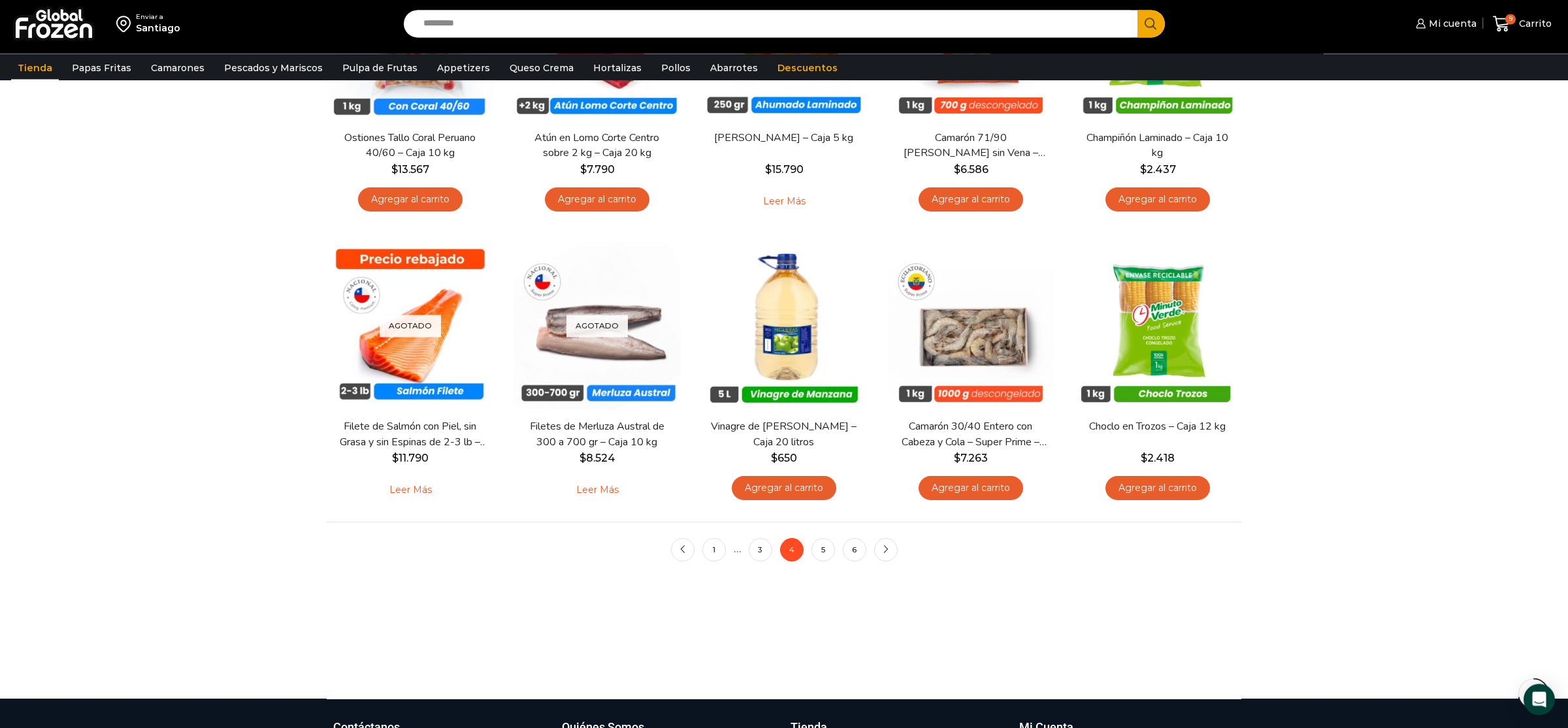
scroll to position [823, 0]
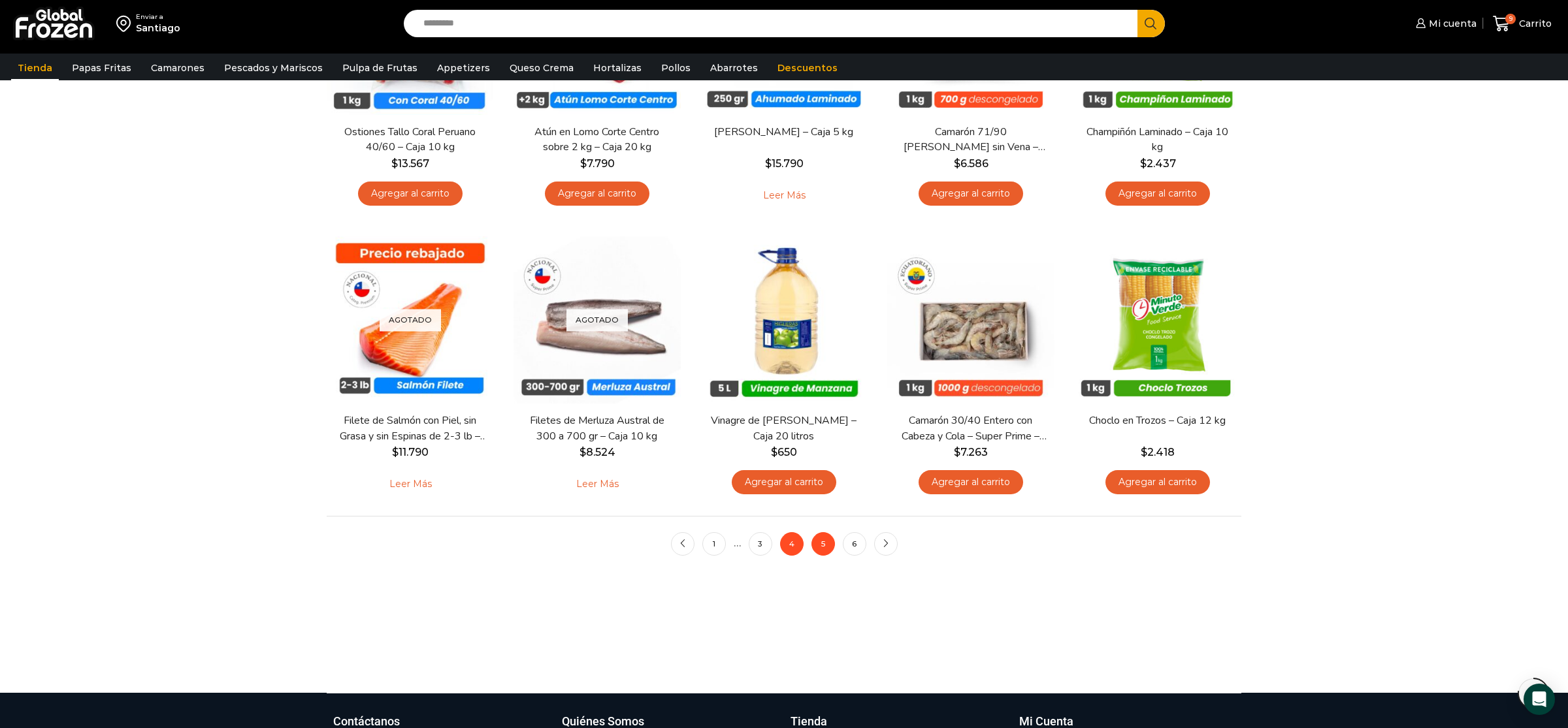
click at [827, 551] on link "5" at bounding box center [823, 544] width 23 height 23
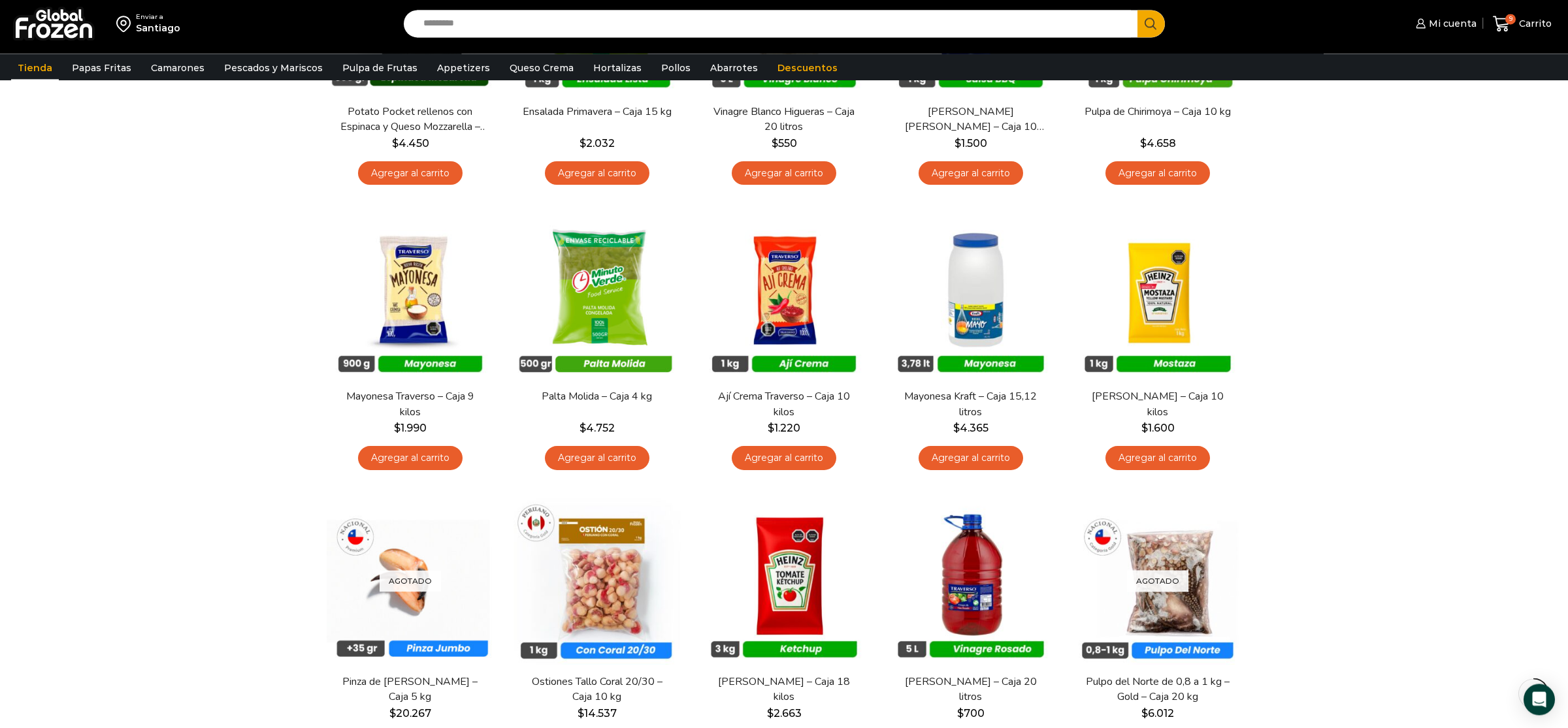
scroll to position [274, 0]
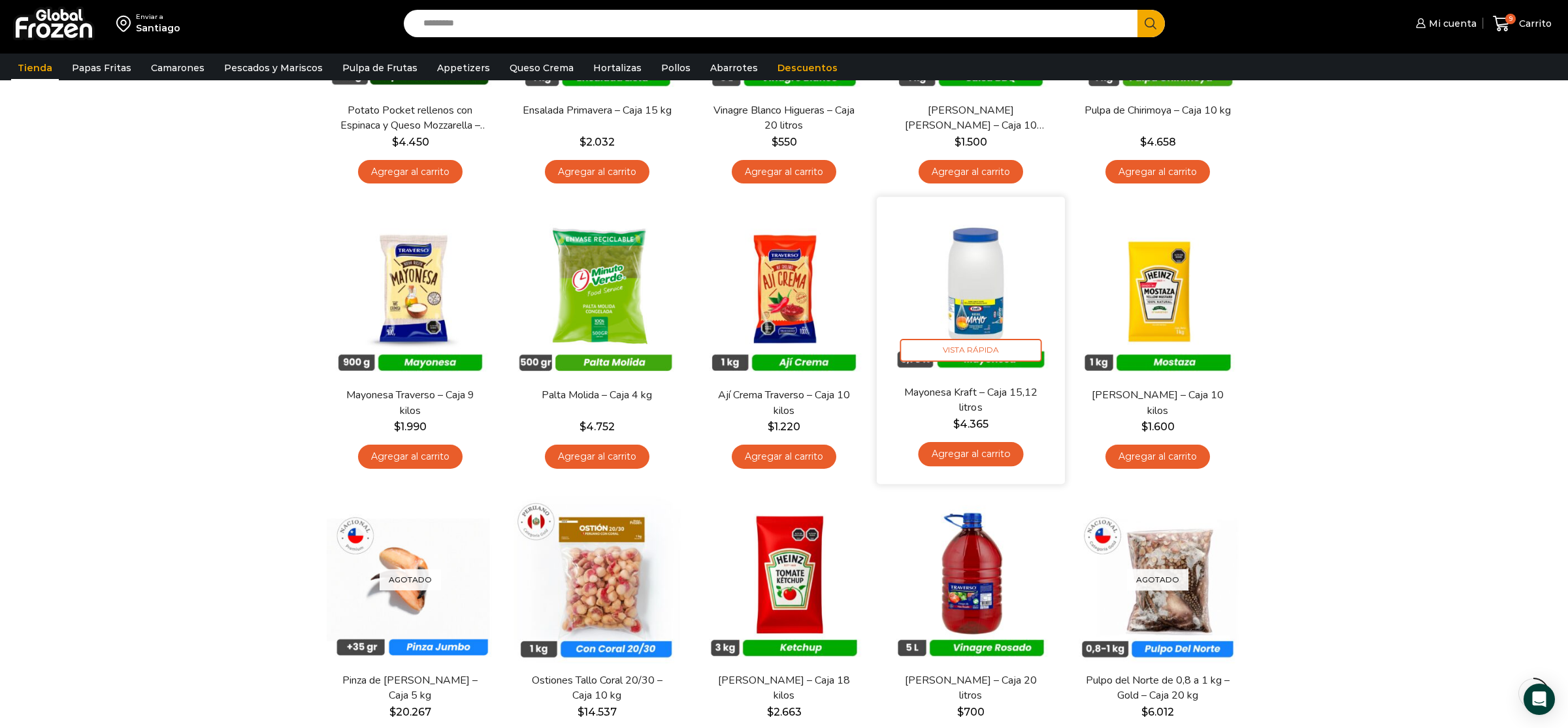
click at [980, 293] on img at bounding box center [971, 292] width 169 height 169
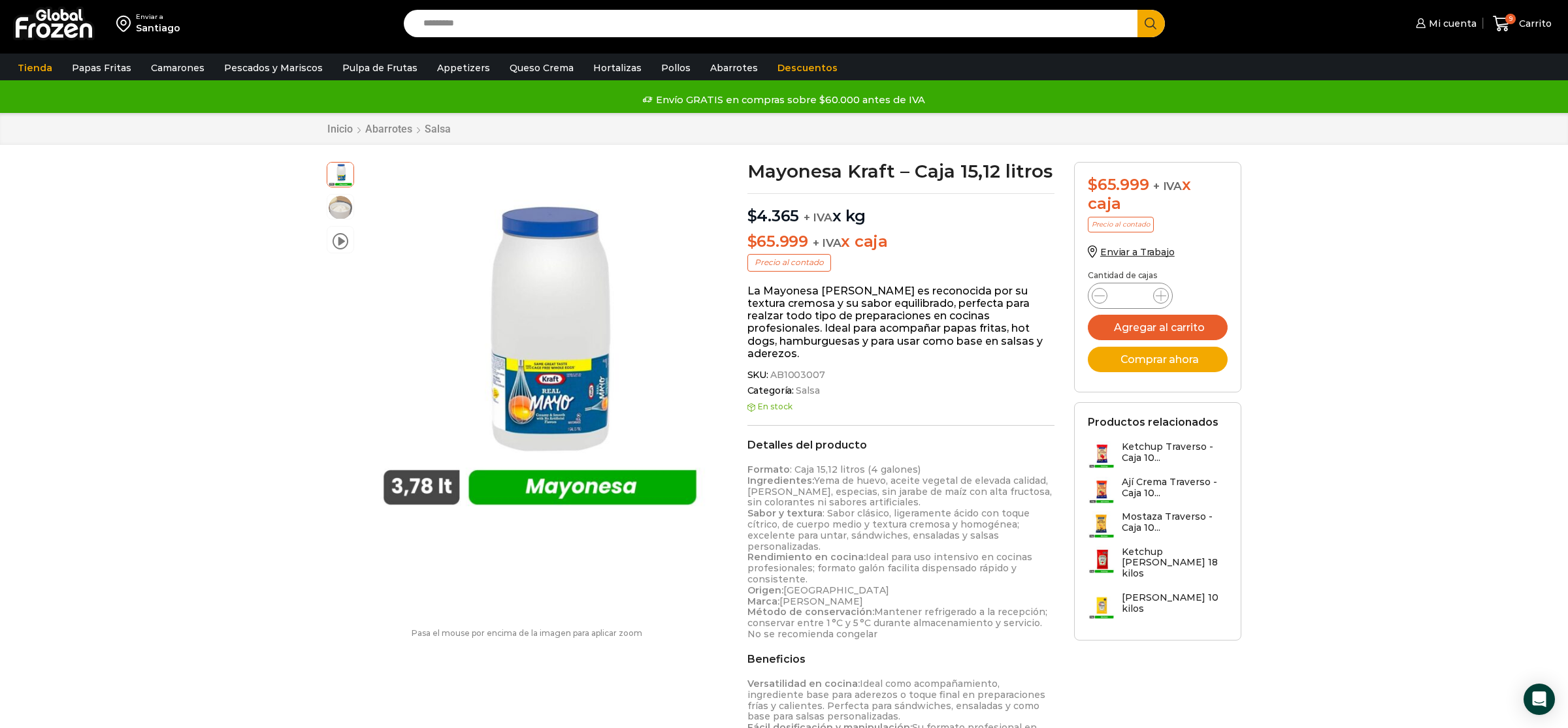
scroll to position [1, 0]
